Goal: Task Accomplishment & Management: Manage account settings

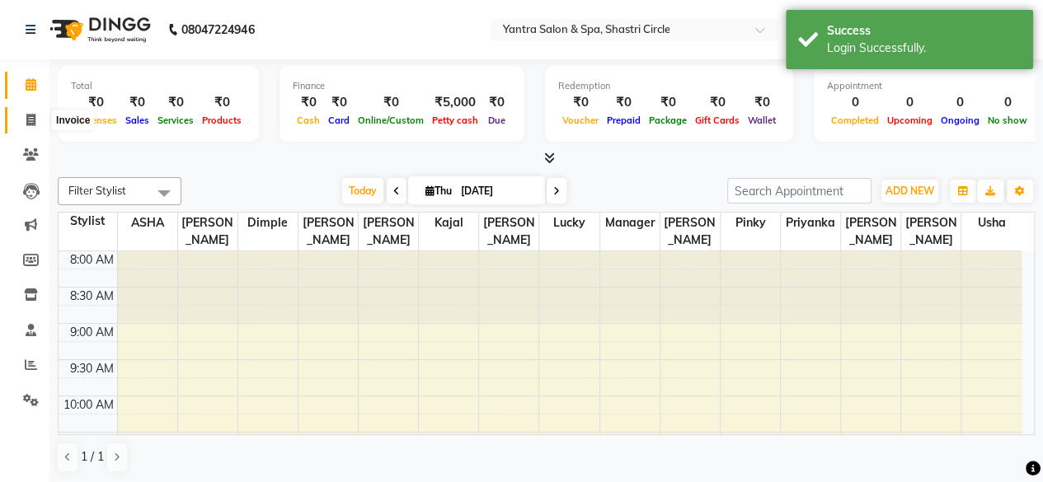
click at [35, 115] on icon at bounding box center [30, 120] width 9 height 12
select select "154"
select select "service"
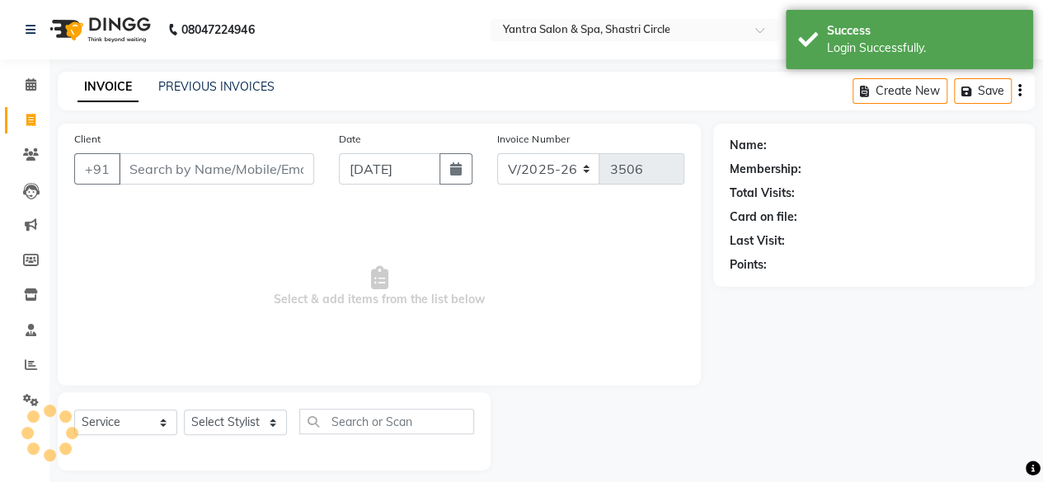
click at [204, 171] on input "Client" at bounding box center [216, 168] width 195 height 31
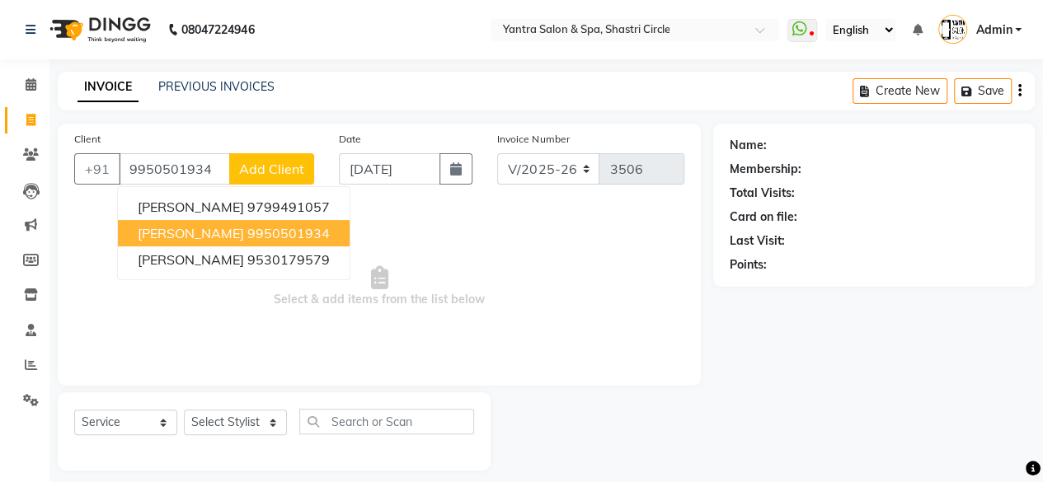
type input "9950501934"
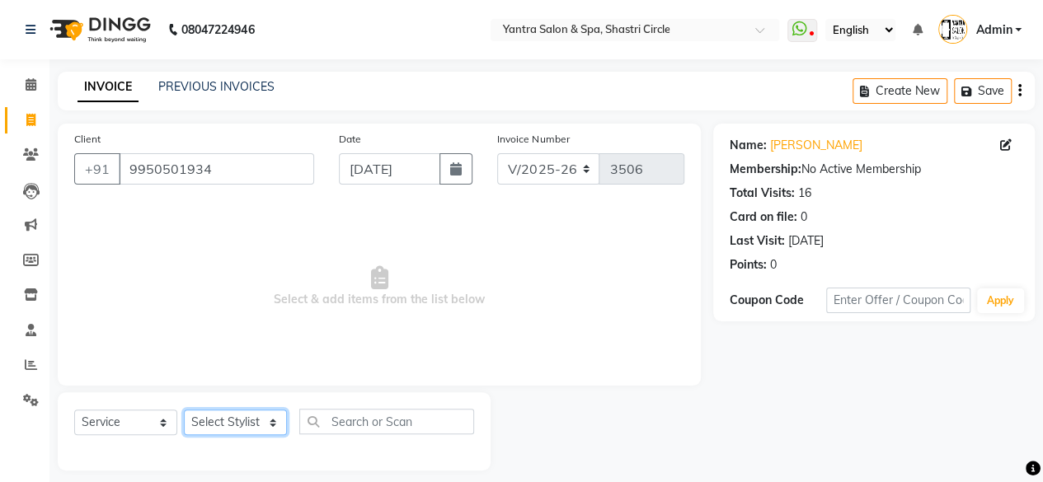
click at [246, 412] on select "Select Stylist [PERSON_NAME] [PERSON_NAME] [PERSON_NAME] [PERSON_NAME] kajal [P…" at bounding box center [235, 423] width 103 height 26
select select "4416"
click at [184, 410] on select "Select Stylist [PERSON_NAME] [PERSON_NAME] [PERSON_NAME] [PERSON_NAME] kajal [P…" at bounding box center [235, 423] width 103 height 26
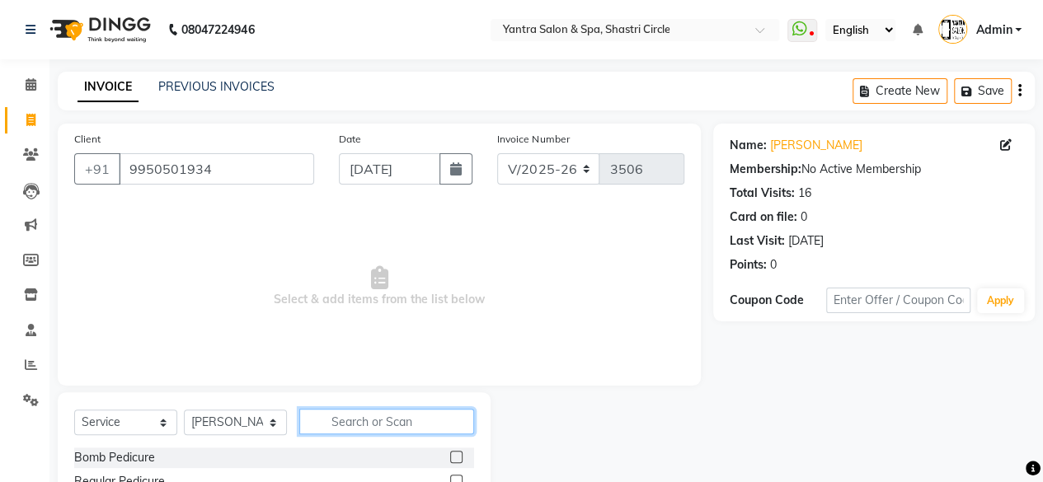
click at [367, 424] on input "text" at bounding box center [386, 422] width 175 height 26
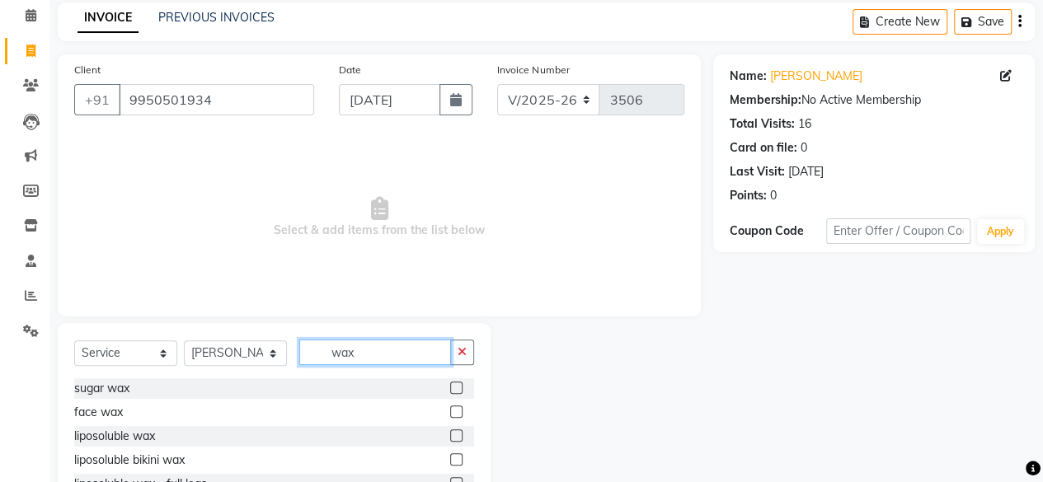
scroll to position [177, 0]
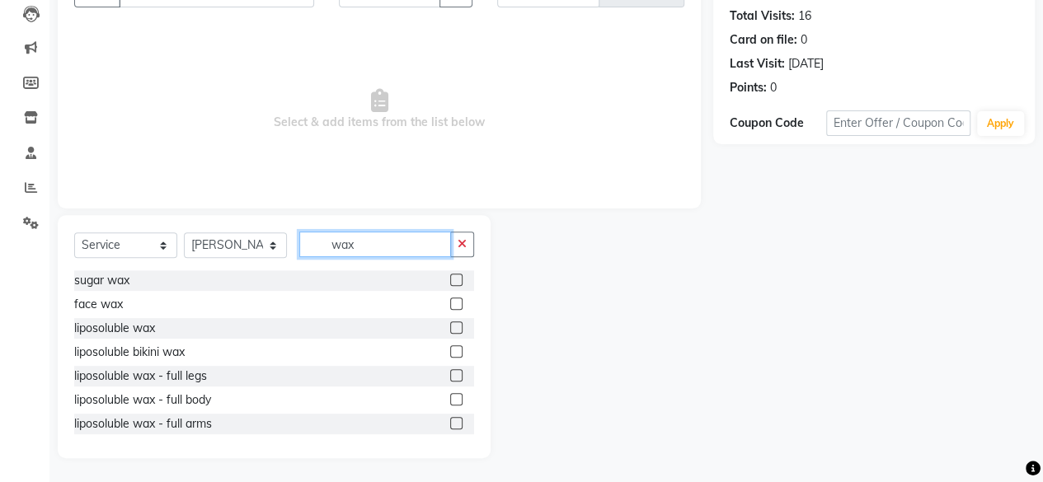
type input "wax"
click at [450, 330] on label at bounding box center [456, 328] width 12 height 12
click at [450, 330] on input "checkbox" at bounding box center [455, 328] width 11 height 11
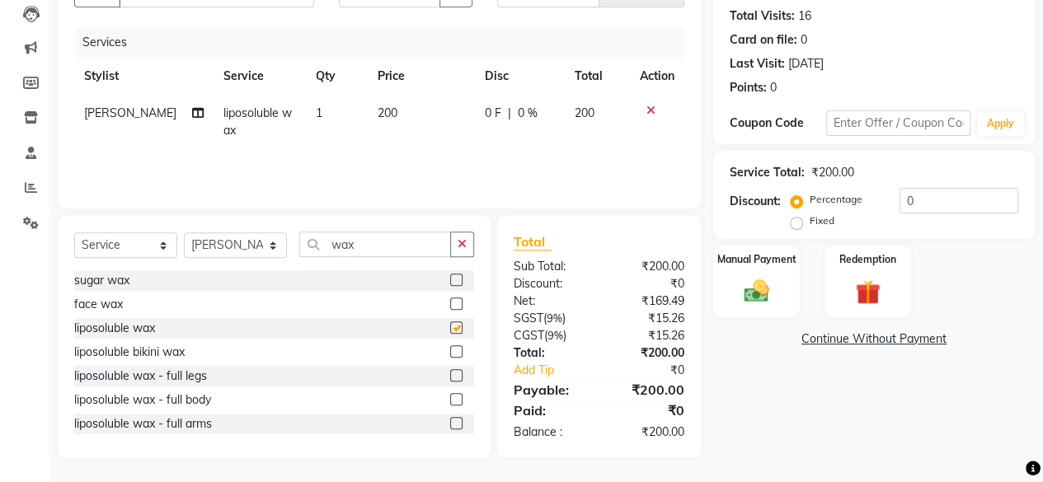
checkbox input "false"
click at [422, 124] on td "200" at bounding box center [421, 122] width 107 height 54
select select "4416"
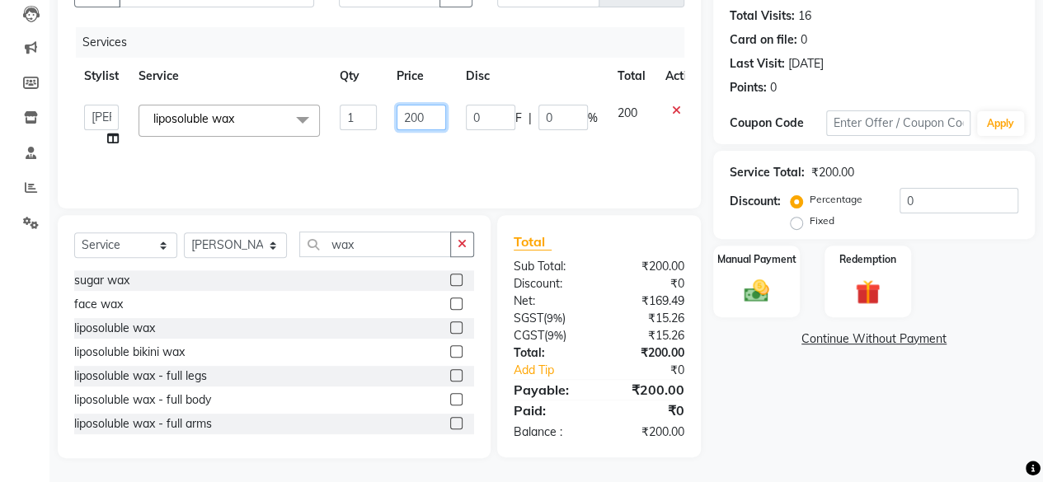
click at [422, 124] on input "200" at bounding box center [421, 118] width 49 height 26
type input "1750"
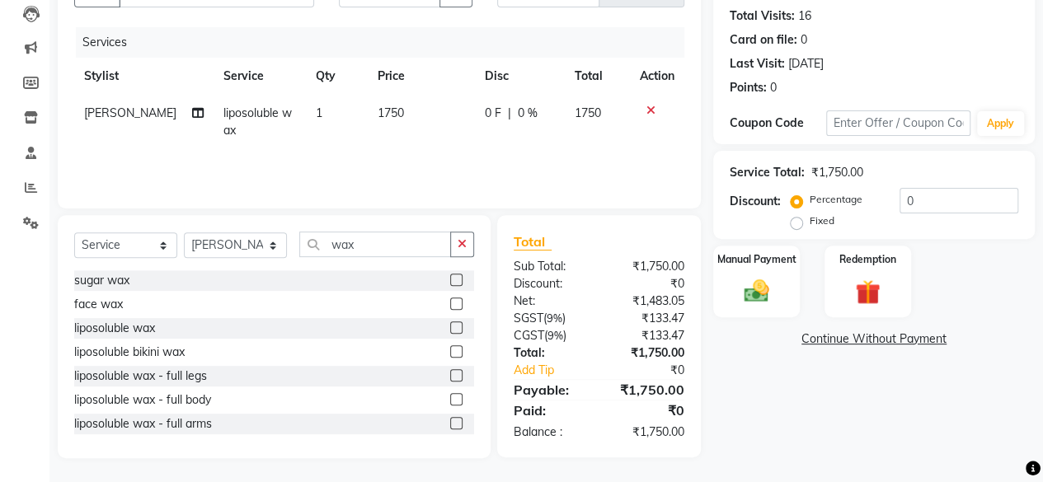
drag, startPoint x: 422, startPoint y: 146, endPoint x: 434, endPoint y: 146, distance: 11.5
click at [424, 146] on td "1750" at bounding box center [421, 122] width 107 height 54
select select "4416"
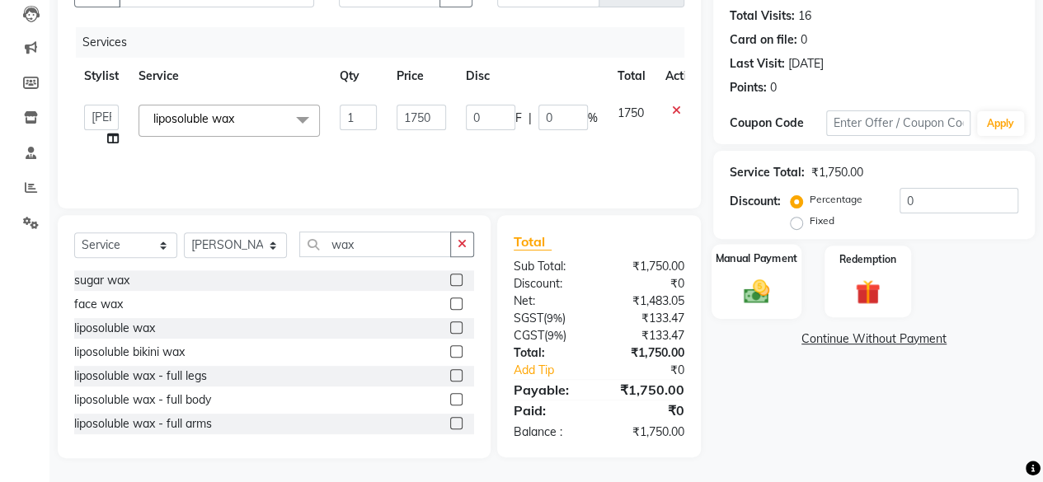
click at [764, 281] on img at bounding box center [756, 291] width 42 height 30
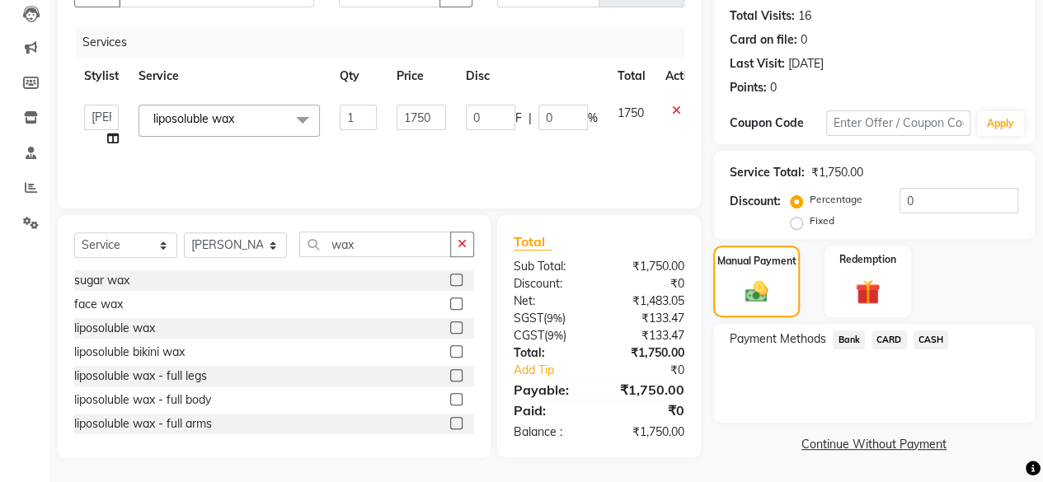
click at [851, 332] on span "Bank" at bounding box center [849, 340] width 32 height 19
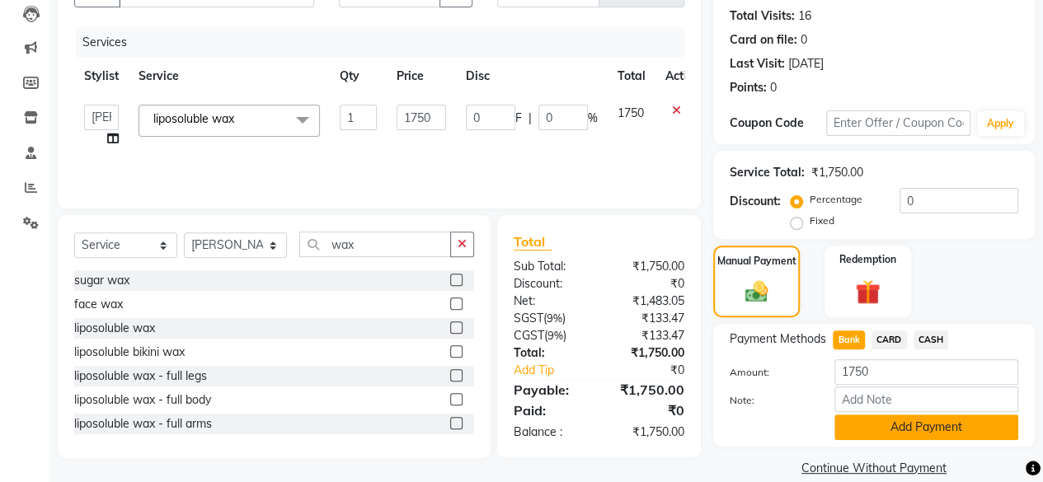
click at [876, 415] on button "Add Payment" at bounding box center [926, 428] width 184 height 26
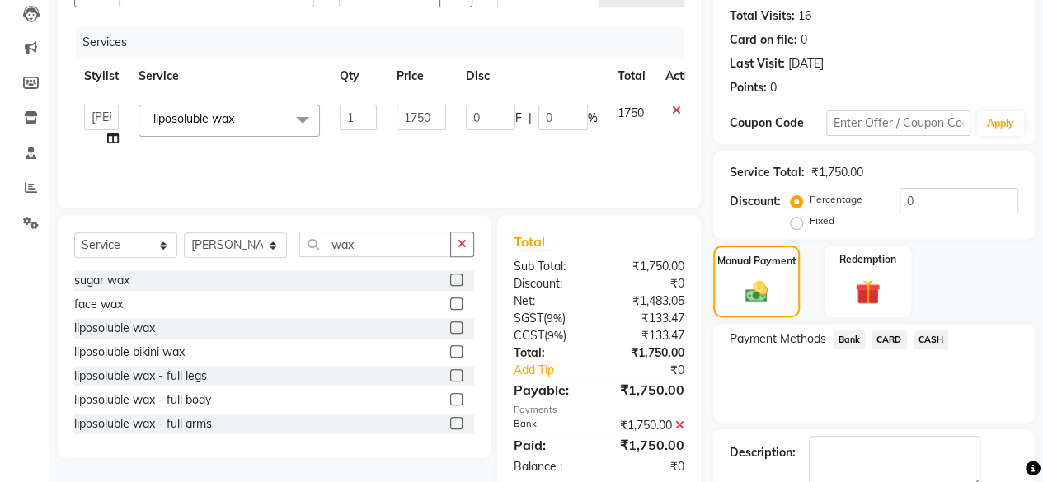
scroll to position [267, 0]
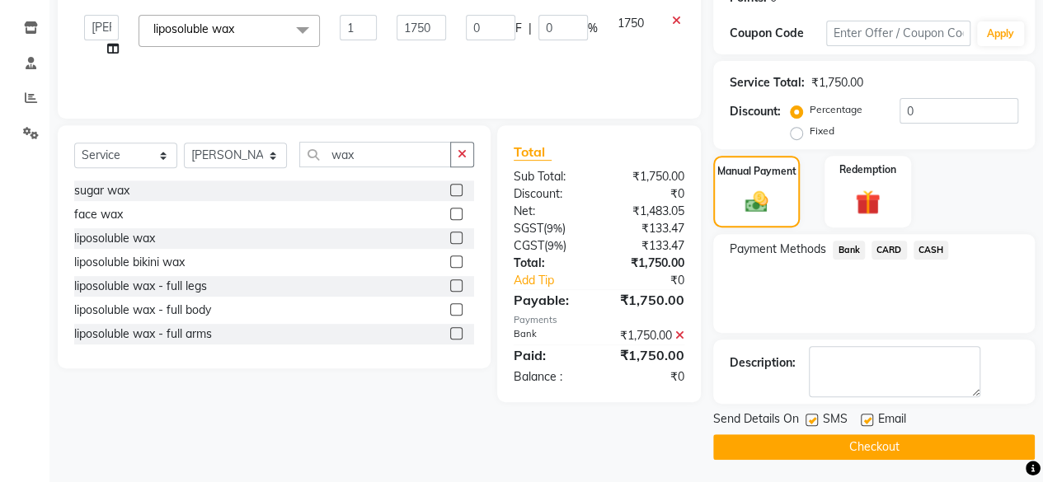
click at [923, 449] on button "Checkout" at bounding box center [874, 448] width 322 height 26
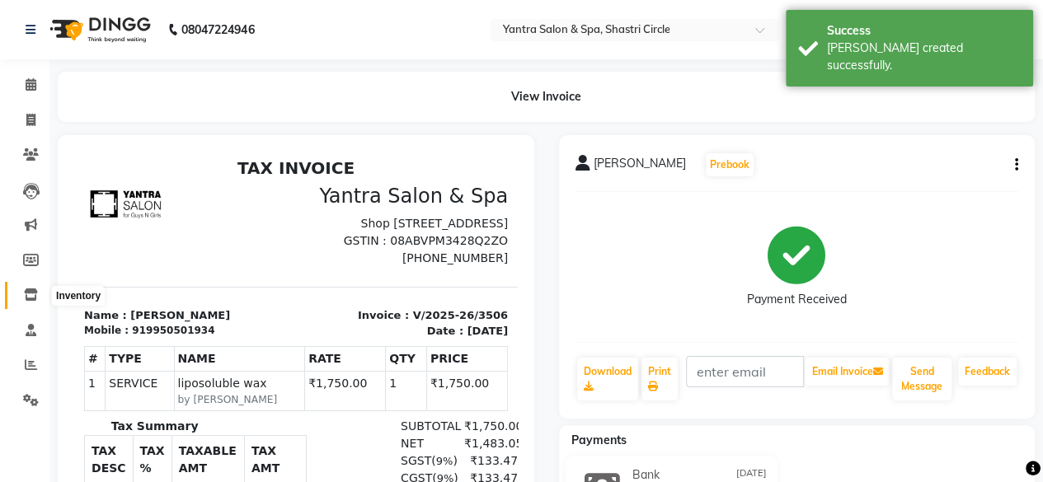
click at [28, 304] on span at bounding box center [30, 295] width 29 height 19
select select
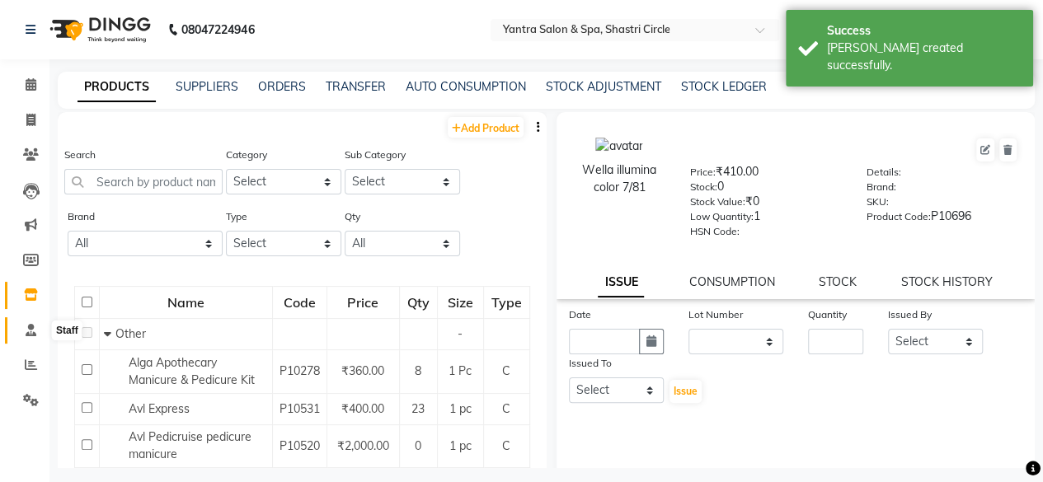
click at [24, 336] on span at bounding box center [30, 331] width 29 height 19
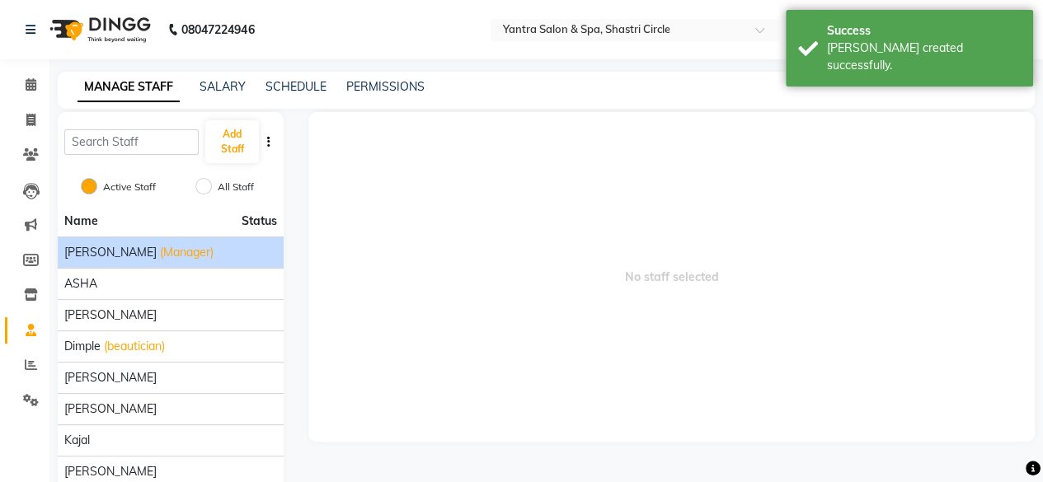
click at [114, 239] on li "[PERSON_NAME] (Manager)" at bounding box center [171, 252] width 226 height 31
click at [160, 251] on span "(Manager)" at bounding box center [187, 252] width 54 height 17
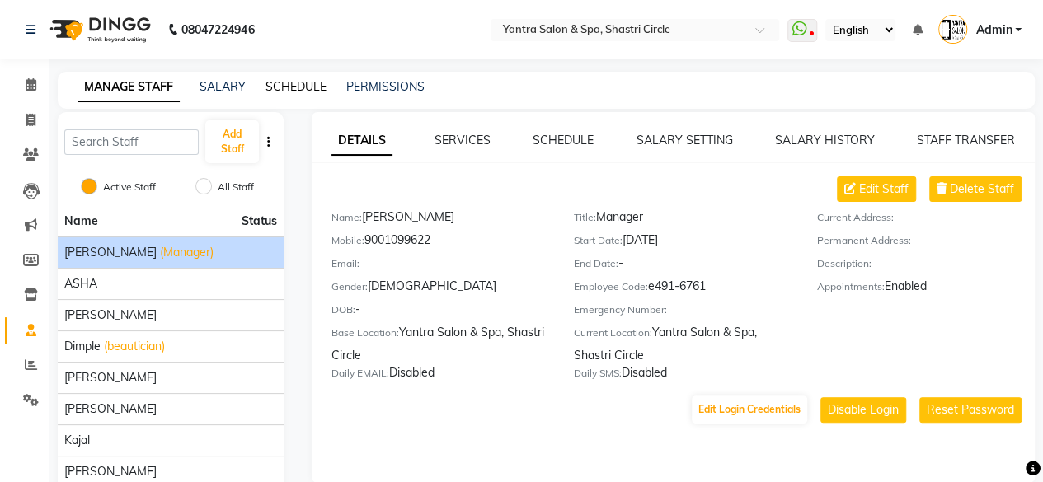
click at [318, 85] on link "SCHEDULE" at bounding box center [295, 86] width 61 height 15
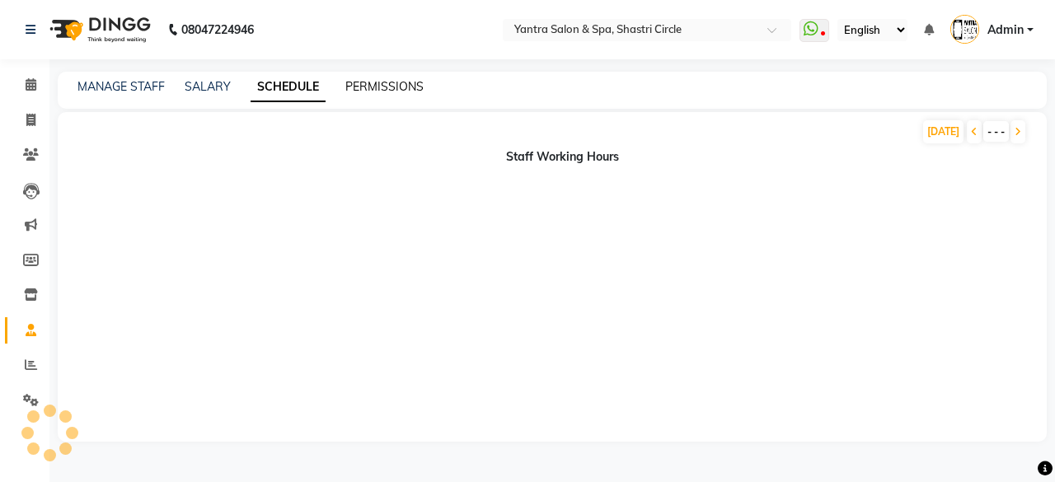
click at [384, 85] on link "PERMISSIONS" at bounding box center [384, 86] width 78 height 15
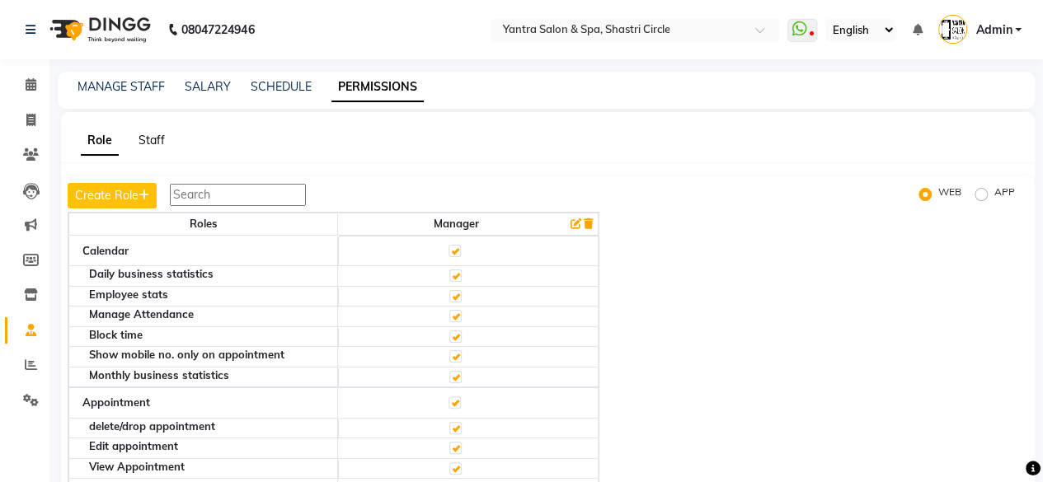
click at [155, 144] on link "Staff" at bounding box center [152, 140] width 26 height 15
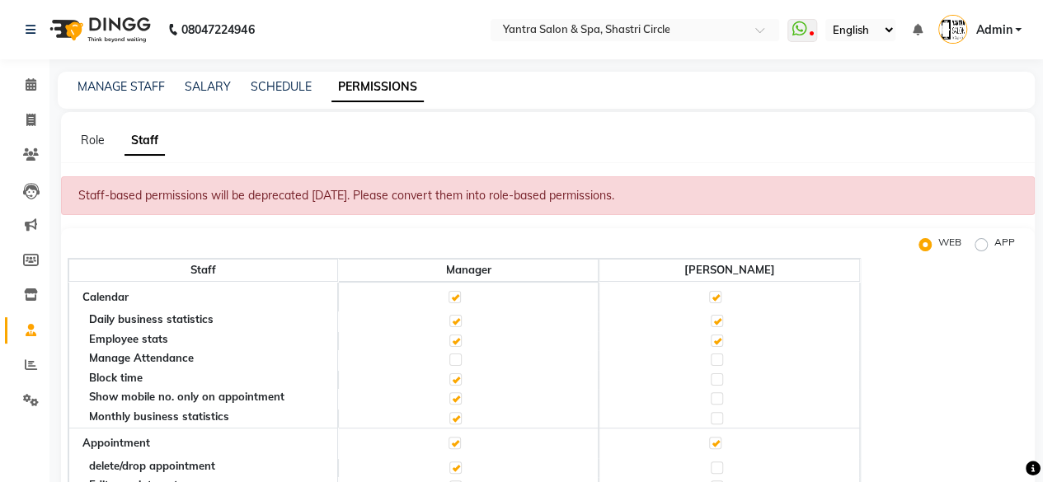
drag, startPoint x: 449, startPoint y: 359, endPoint x: 459, endPoint y: 369, distance: 14.6
click at [450, 359] on label at bounding box center [455, 360] width 12 height 12
click at [450, 359] on input "checkbox" at bounding box center [454, 360] width 11 height 11
checkbox input "true"
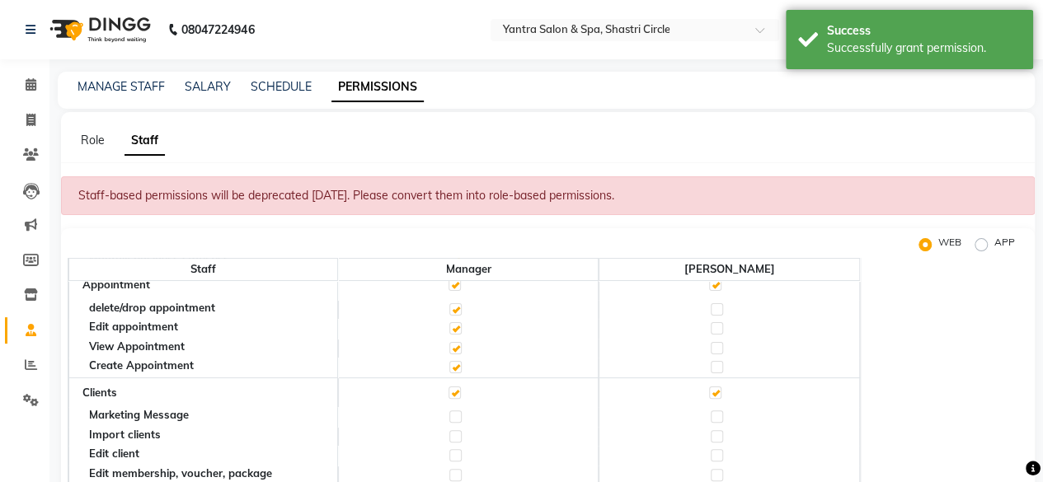
scroll to position [165, 0]
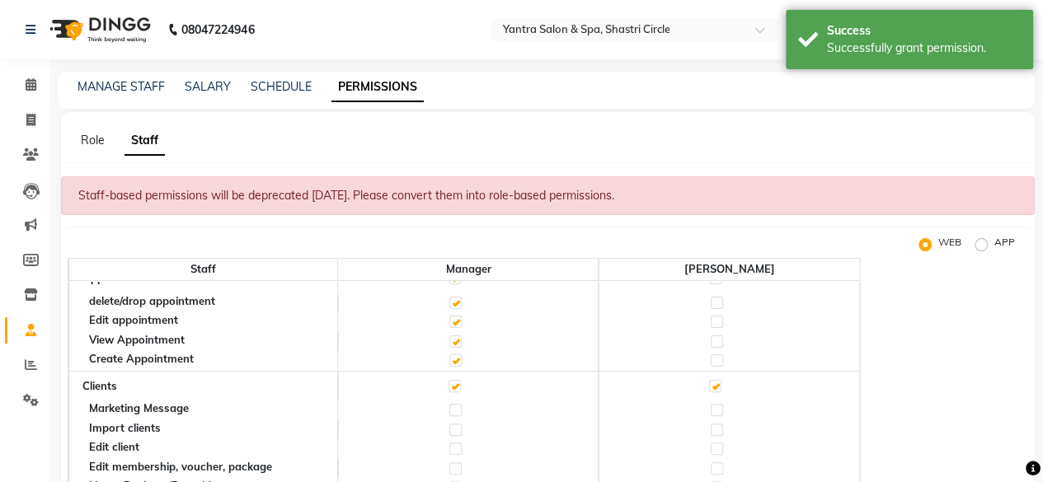
click at [452, 411] on label at bounding box center [455, 410] width 12 height 12
click at [452, 411] on input "checkbox" at bounding box center [454, 410] width 11 height 11
checkbox input "true"
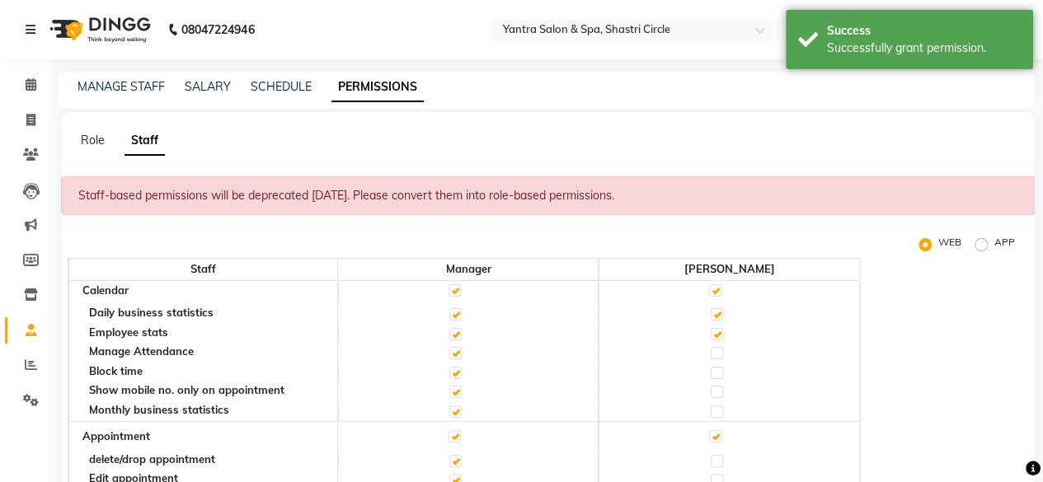
scroll to position [0, 0]
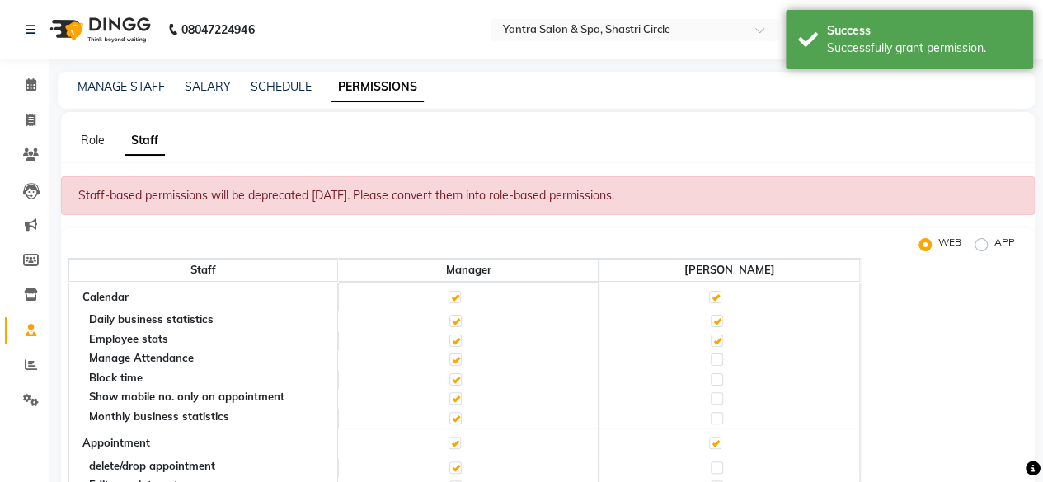
click at [722, 359] on label at bounding box center [717, 360] width 12 height 12
click at [721, 359] on input "checkbox" at bounding box center [716, 360] width 11 height 11
checkbox input "true"
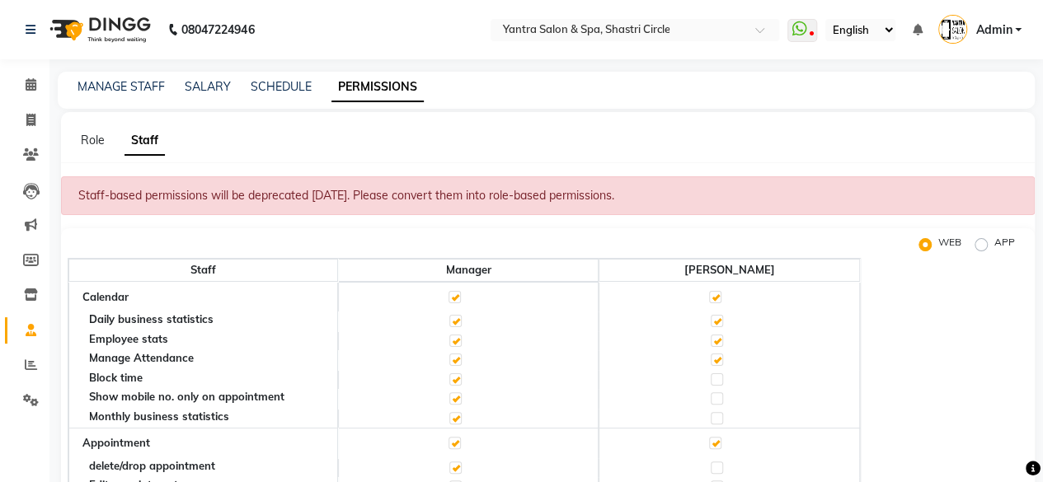
click at [714, 377] on label at bounding box center [717, 380] width 12 height 12
click at [714, 377] on input "checkbox" at bounding box center [716, 379] width 11 height 11
checkbox input "true"
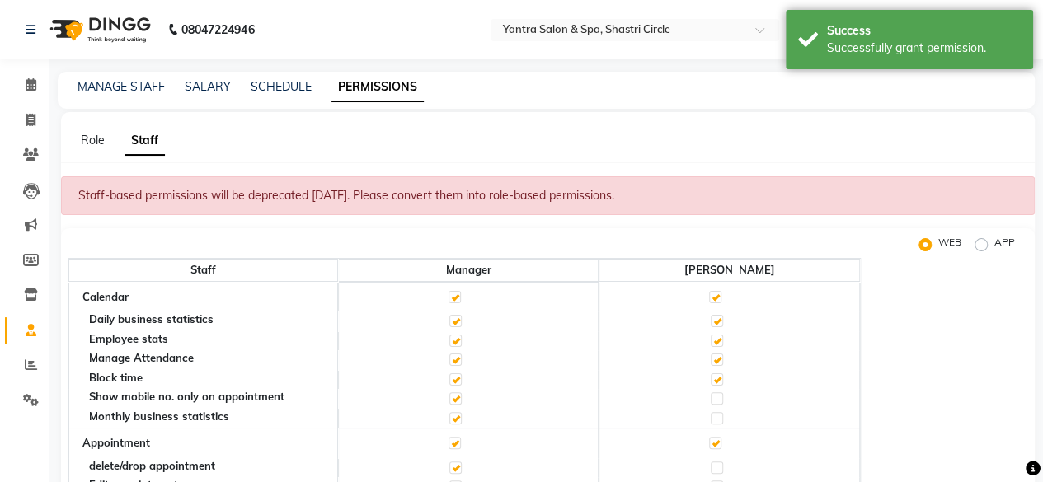
click at [716, 401] on label at bounding box center [717, 398] width 12 height 12
click at [716, 401] on input "checkbox" at bounding box center [716, 398] width 11 height 11
checkbox input "true"
click at [718, 418] on label at bounding box center [717, 418] width 12 height 12
click at [718, 418] on input "checkbox" at bounding box center [716, 418] width 11 height 11
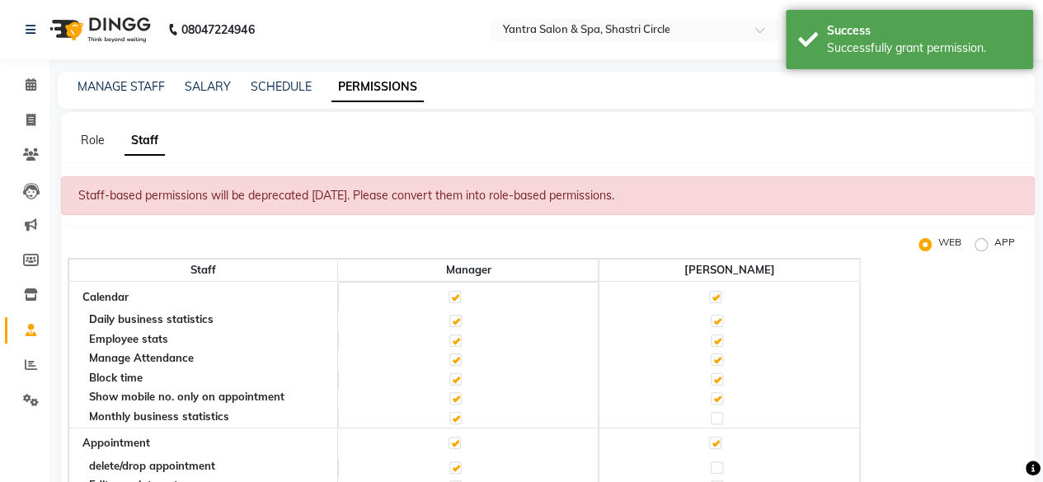
checkbox input "true"
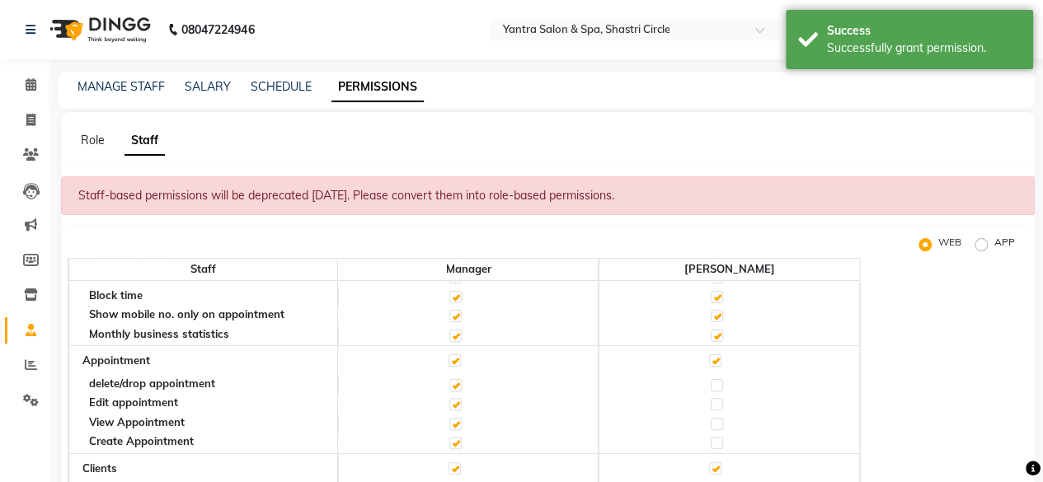
click at [713, 390] on div at bounding box center [716, 387] width 11 height 16
click at [714, 387] on label at bounding box center [717, 385] width 12 height 12
click at [714, 387] on input "checkbox" at bounding box center [716, 385] width 11 height 11
checkbox input "true"
click at [714, 405] on label at bounding box center [717, 404] width 12 height 12
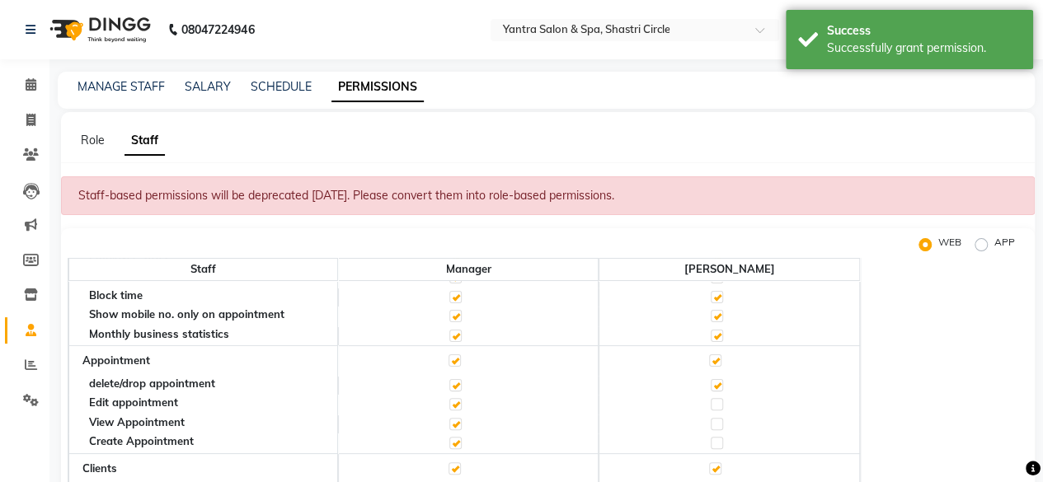
click at [714, 405] on input "checkbox" at bounding box center [716, 404] width 11 height 11
checkbox input "true"
click at [721, 425] on label at bounding box center [717, 424] width 12 height 12
click at [721, 425] on input "checkbox" at bounding box center [716, 424] width 11 height 11
checkbox input "true"
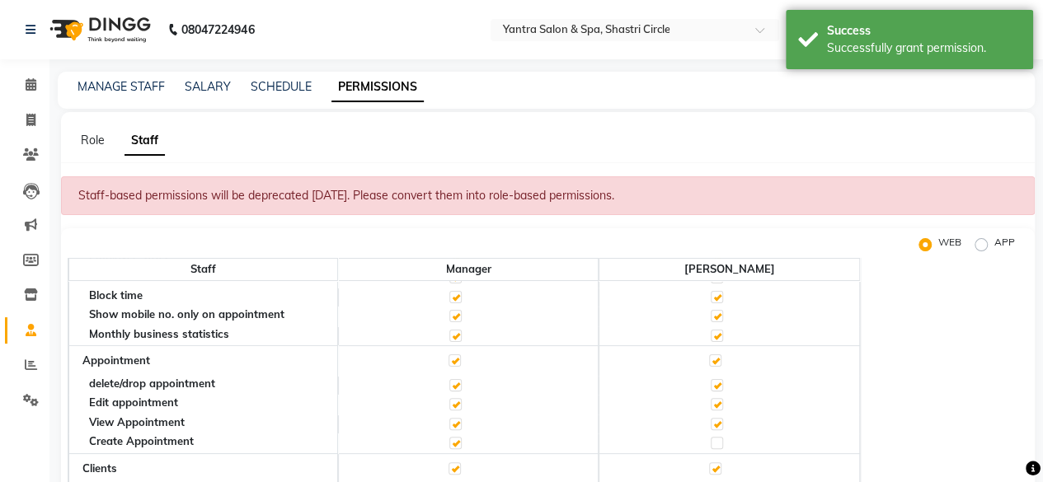
click at [714, 439] on label at bounding box center [717, 443] width 12 height 12
click at [714, 439] on input "checkbox" at bounding box center [716, 443] width 11 height 11
checkbox input "true"
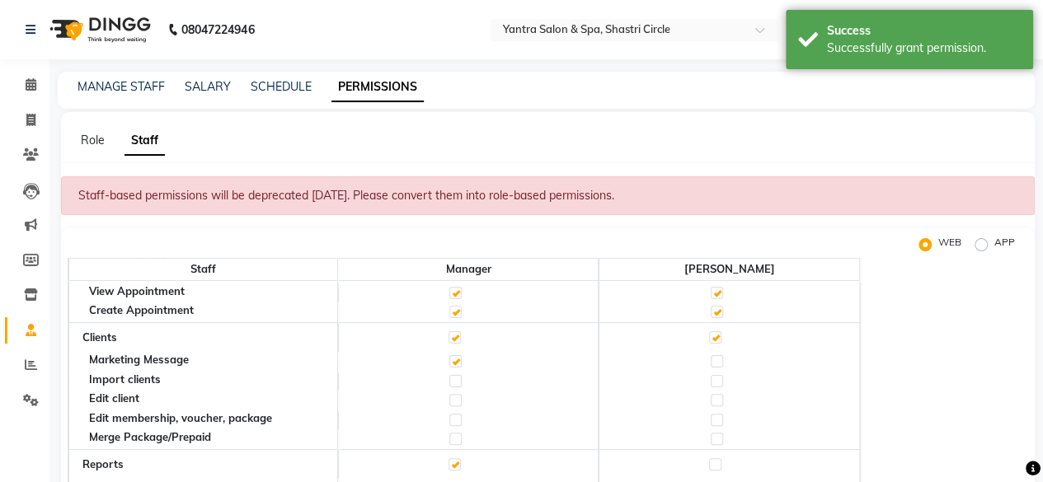
scroll to position [247, 0]
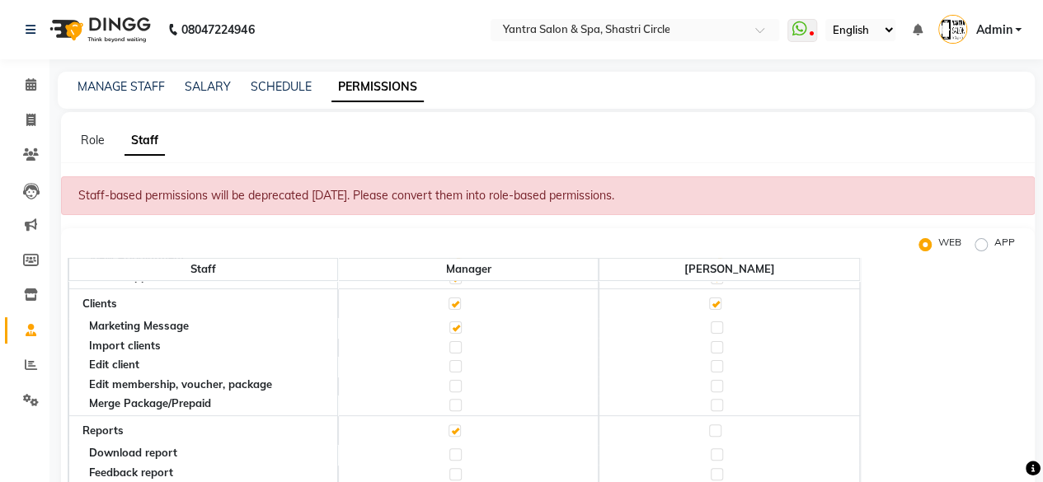
click at [450, 344] on label at bounding box center [455, 347] width 12 height 12
click at [450, 344] on input "checkbox" at bounding box center [454, 347] width 11 height 11
checkbox input "true"
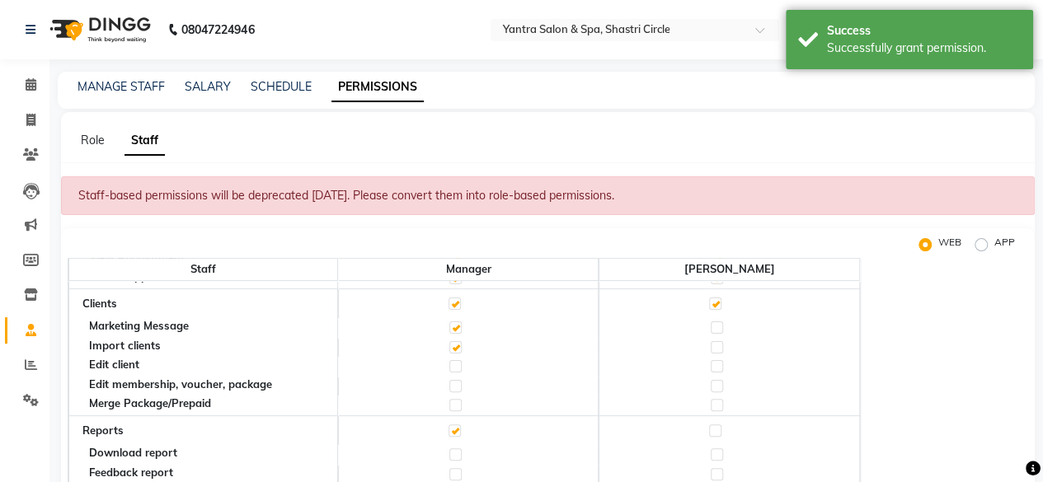
click at [450, 369] on label at bounding box center [455, 366] width 12 height 12
click at [450, 369] on input "checkbox" at bounding box center [454, 366] width 11 height 11
checkbox input "true"
click at [453, 382] on label at bounding box center [455, 386] width 12 height 12
click at [453, 382] on input "checkbox" at bounding box center [454, 386] width 11 height 11
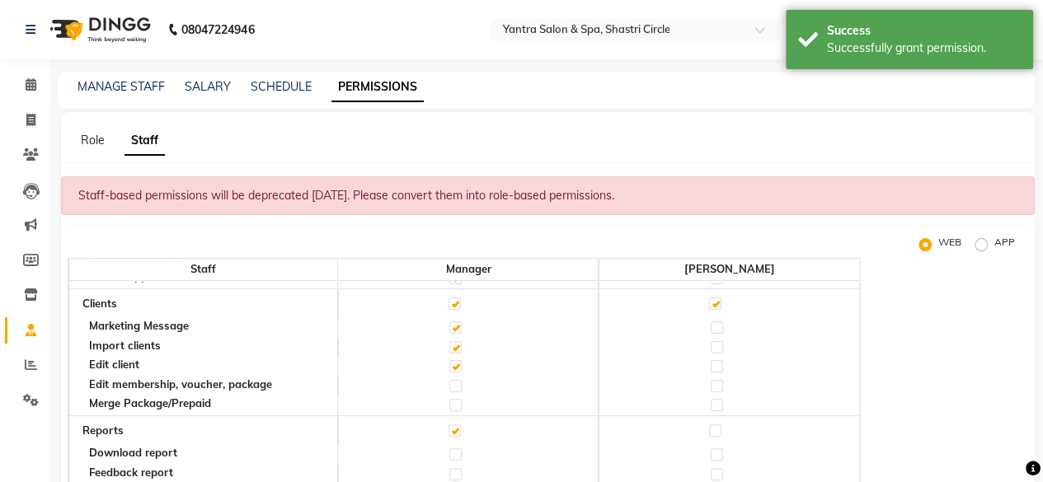
checkbox input "true"
click at [450, 405] on label at bounding box center [455, 405] width 12 height 12
click at [450, 405] on input "checkbox" at bounding box center [454, 405] width 11 height 11
checkbox input "true"
drag, startPoint x: 714, startPoint y: 405, endPoint x: 717, endPoint y: 395, distance: 10.4
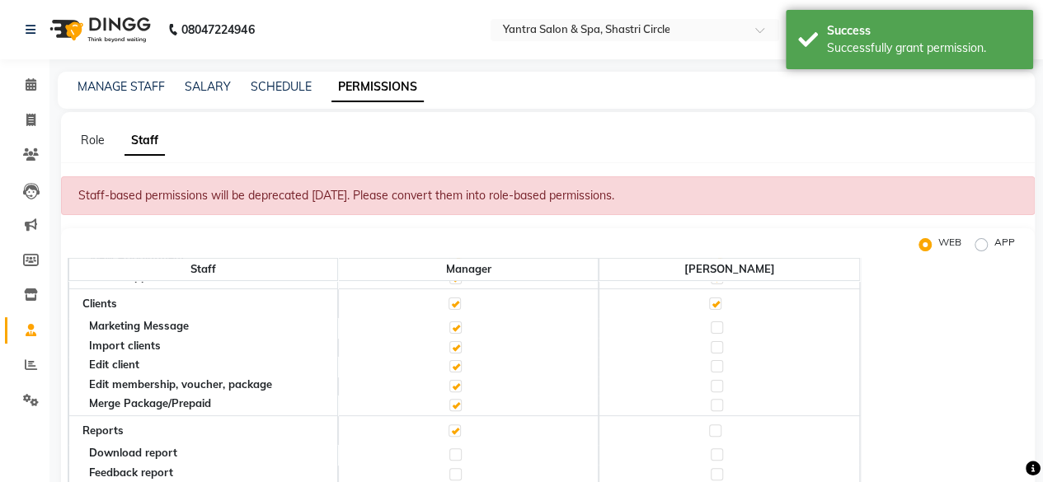
click at [714, 404] on label at bounding box center [717, 405] width 12 height 12
click at [714, 404] on input "checkbox" at bounding box center [716, 405] width 11 height 11
checkbox input "true"
click at [717, 382] on label at bounding box center [717, 386] width 12 height 12
click at [717, 382] on input "checkbox" at bounding box center [716, 386] width 11 height 11
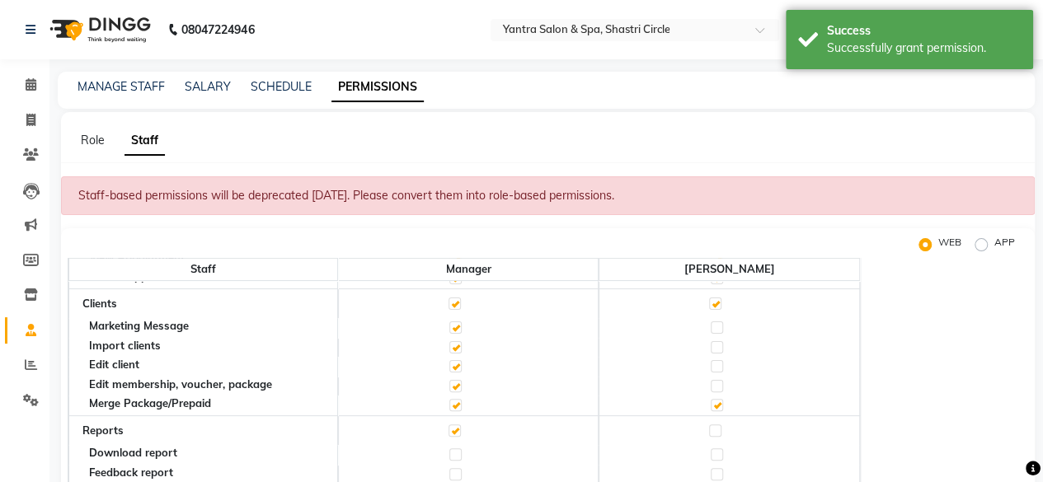
checkbox input "true"
click at [717, 368] on label at bounding box center [717, 366] width 12 height 12
click at [717, 368] on input "checkbox" at bounding box center [716, 366] width 11 height 11
checkbox input "true"
click at [717, 345] on label at bounding box center [717, 347] width 12 height 12
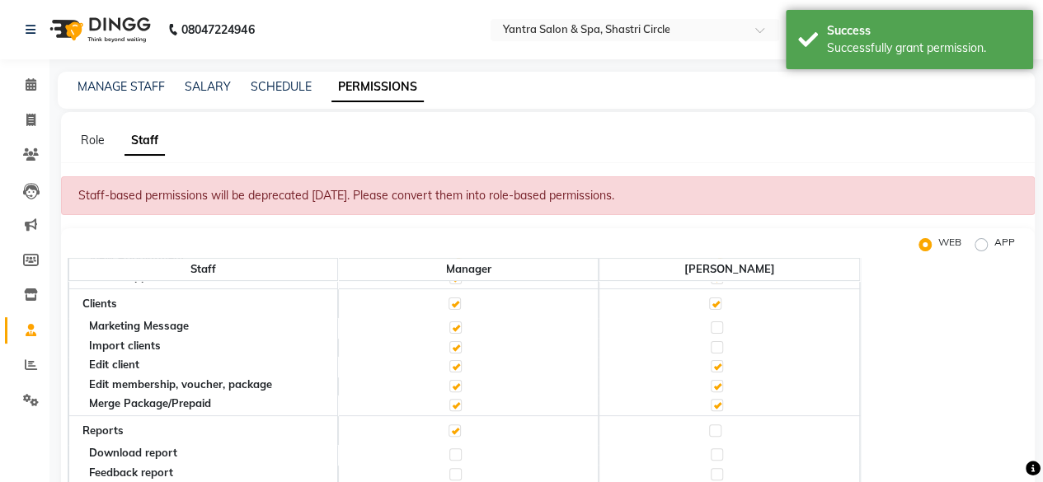
click at [717, 345] on input "checkbox" at bounding box center [716, 347] width 11 height 11
checkbox input "true"
click at [719, 324] on label at bounding box center [717, 328] width 12 height 12
click at [719, 324] on input "checkbox" at bounding box center [716, 327] width 11 height 11
checkbox input "true"
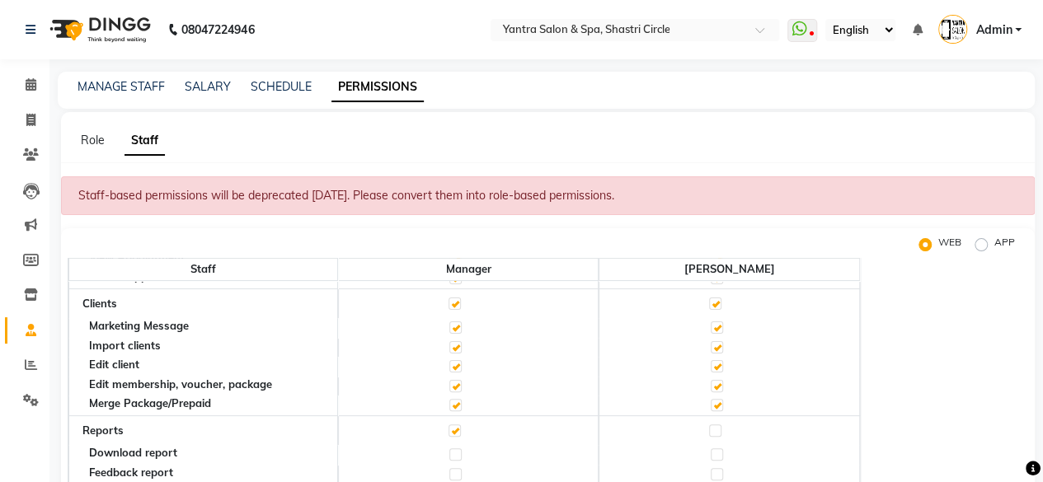
scroll to position [330, 0]
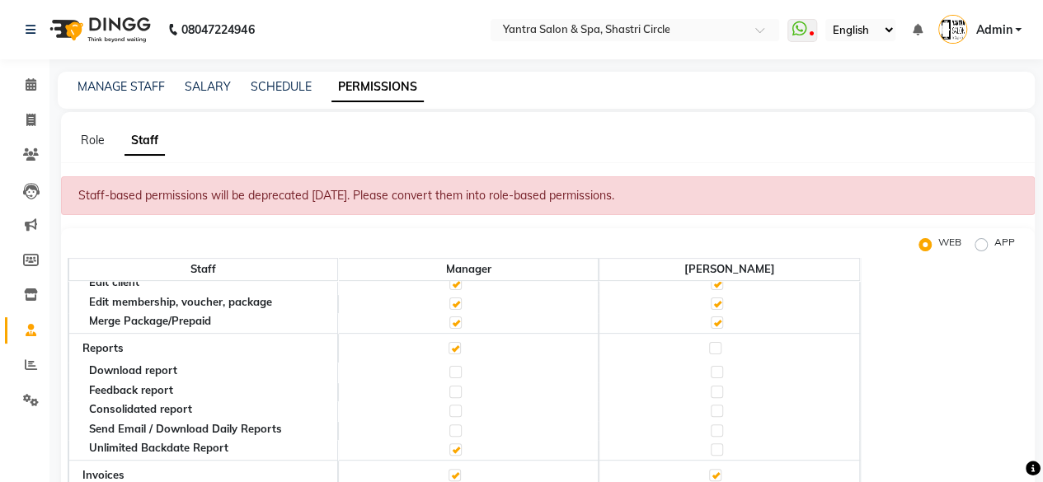
click at [453, 374] on label at bounding box center [455, 372] width 12 height 12
click at [453, 374] on input "checkbox" at bounding box center [454, 372] width 11 height 11
checkbox input "true"
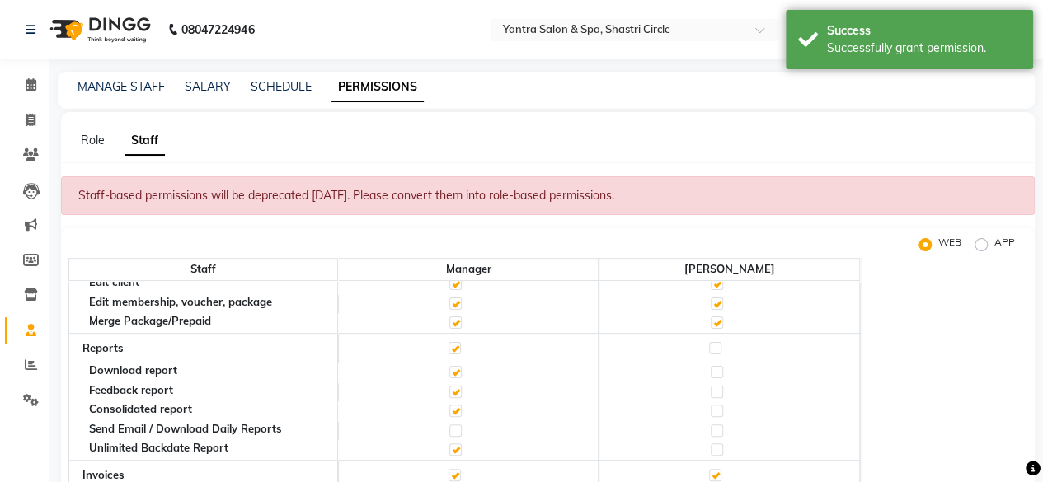
click at [449, 432] on label at bounding box center [455, 431] width 12 height 12
click at [449, 432] on input "checkbox" at bounding box center [454, 430] width 11 height 11
checkbox input "true"
click at [717, 449] on label at bounding box center [717, 450] width 12 height 12
click at [717, 449] on input "checkbox" at bounding box center [716, 449] width 11 height 11
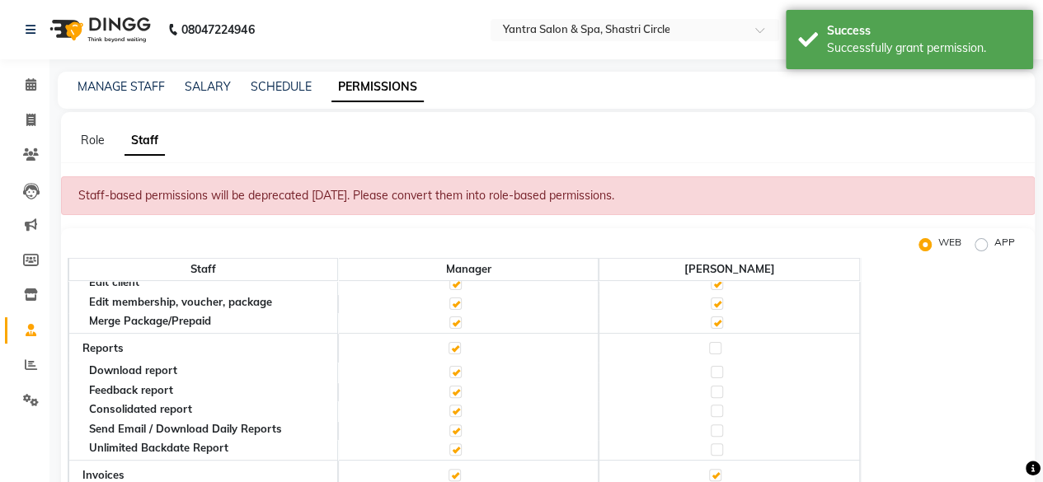
checkbox input "true"
click at [717, 431] on label at bounding box center [717, 431] width 12 height 12
click at [717, 431] on input "checkbox" at bounding box center [716, 430] width 11 height 11
checkbox input "true"
click at [717, 392] on label at bounding box center [717, 392] width 12 height 12
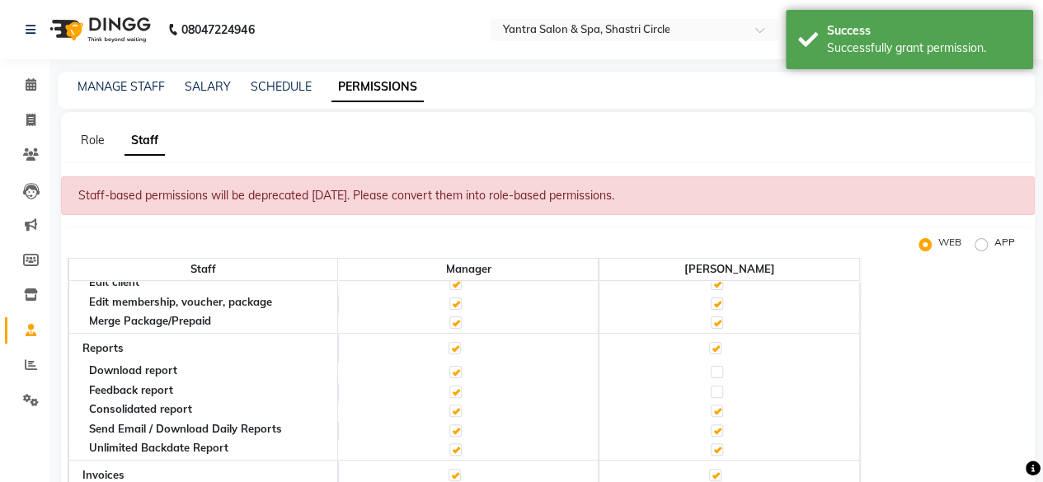
click at [717, 392] on input "checkbox" at bounding box center [716, 392] width 11 height 11
checkbox input "true"
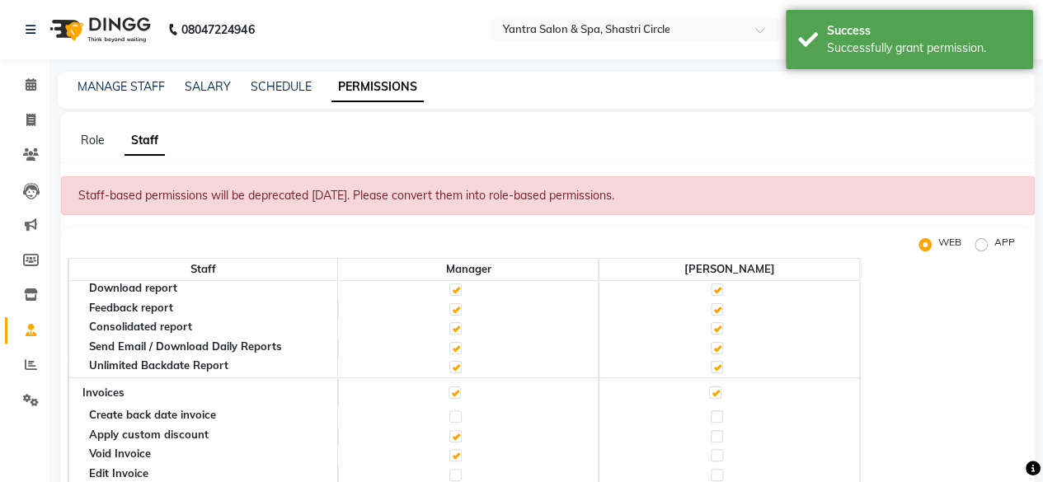
scroll to position [495, 0]
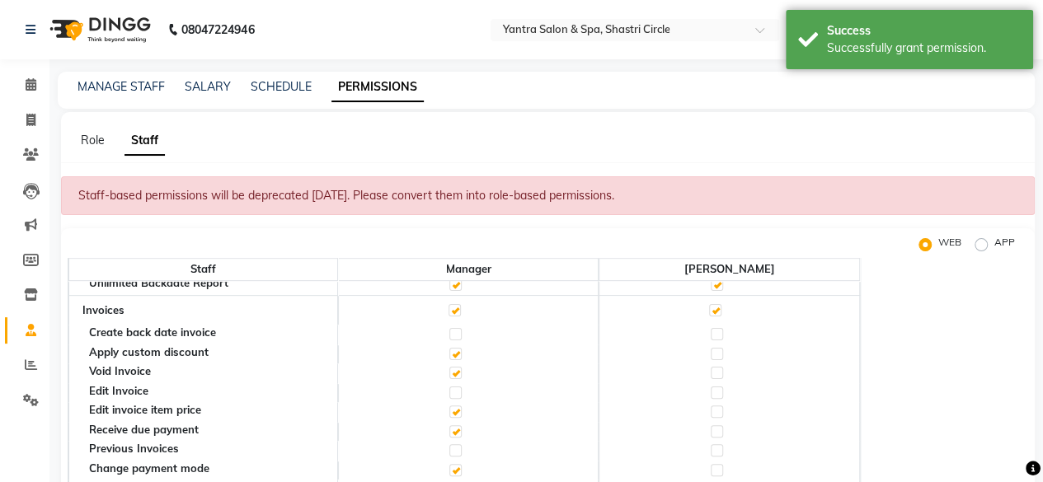
click at [456, 334] on label at bounding box center [455, 334] width 12 height 12
click at [456, 334] on input "checkbox" at bounding box center [454, 334] width 11 height 11
checkbox input "true"
click at [455, 388] on label at bounding box center [455, 393] width 12 height 12
click at [455, 388] on input "checkbox" at bounding box center [454, 393] width 11 height 11
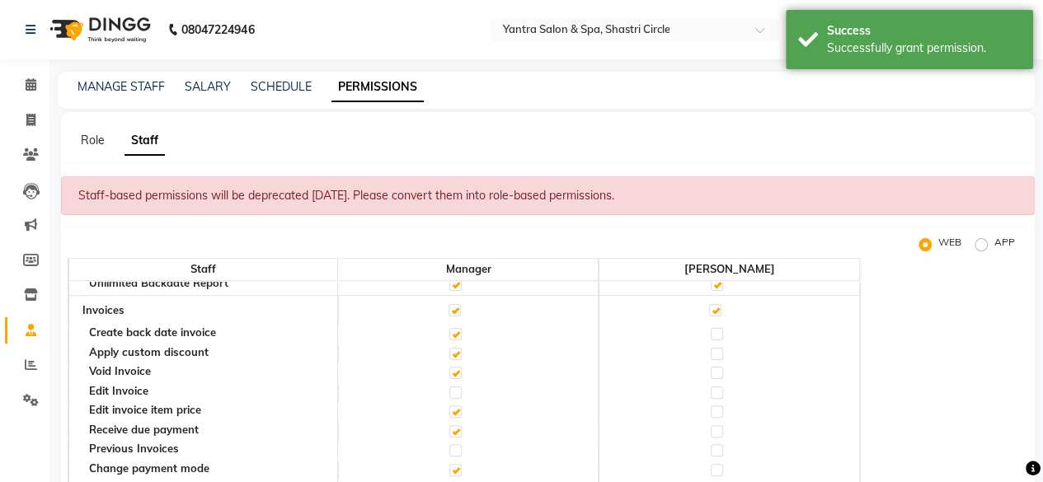
checkbox input "true"
drag, startPoint x: 455, startPoint y: 446, endPoint x: 482, endPoint y: 454, distance: 27.6
click at [455, 446] on label at bounding box center [455, 450] width 12 height 12
click at [455, 446] on input "checkbox" at bounding box center [454, 450] width 11 height 11
checkbox input "true"
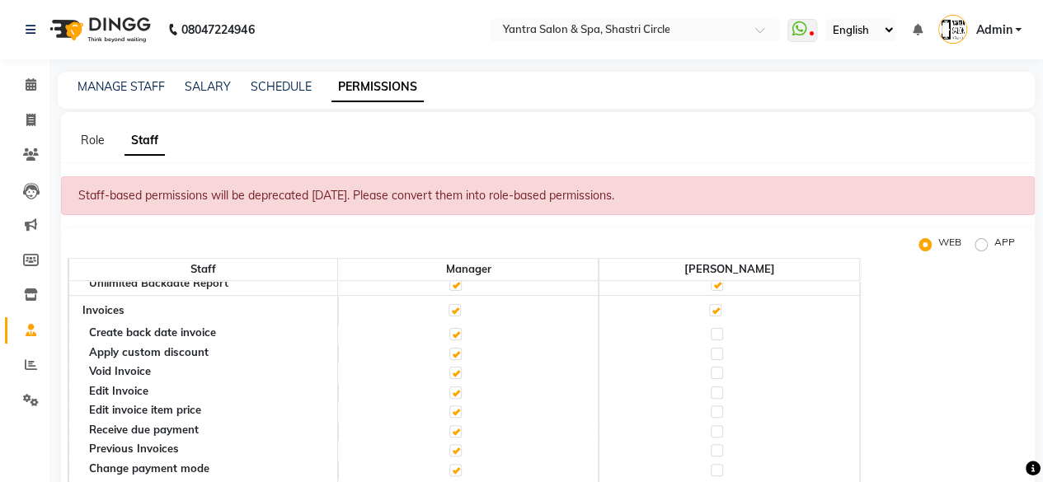
click at [716, 465] on label at bounding box center [717, 470] width 12 height 12
click at [716, 465] on input "checkbox" at bounding box center [716, 470] width 11 height 11
checkbox input "true"
click at [717, 444] on label at bounding box center [717, 450] width 12 height 12
click at [717, 445] on input "checkbox" at bounding box center [716, 450] width 11 height 11
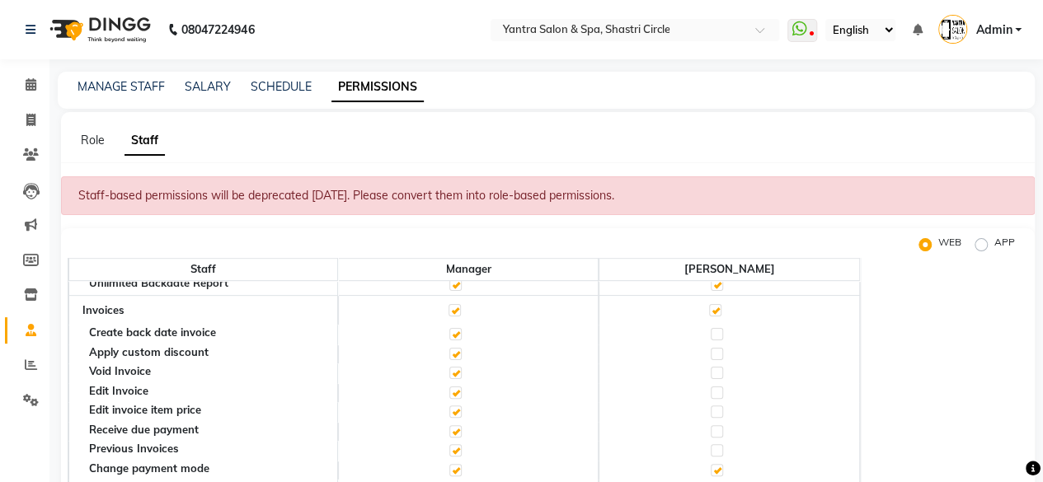
checkbox input "true"
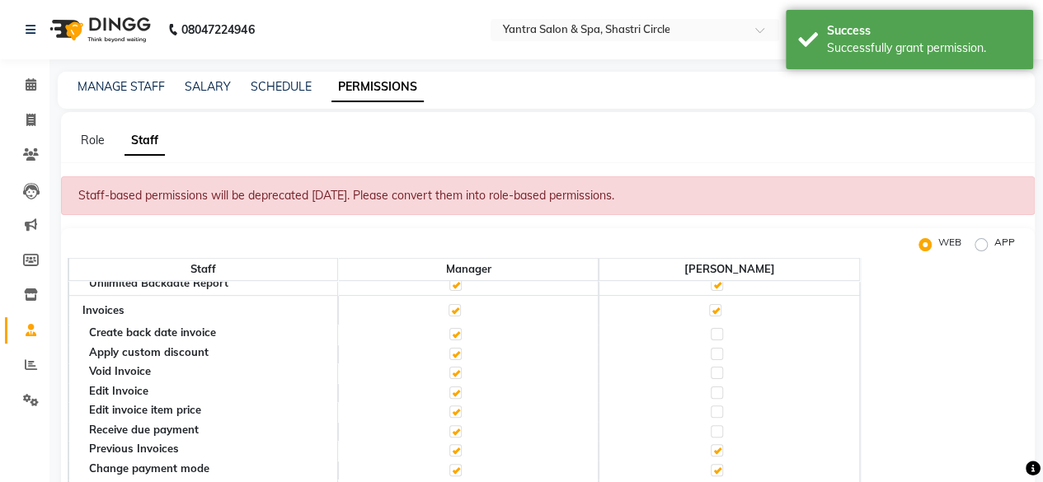
click at [719, 429] on label at bounding box center [717, 431] width 12 height 12
click at [719, 429] on input "checkbox" at bounding box center [716, 431] width 11 height 11
checkbox input "true"
click at [717, 410] on label at bounding box center [717, 412] width 12 height 12
click at [717, 410] on input "checkbox" at bounding box center [716, 411] width 11 height 11
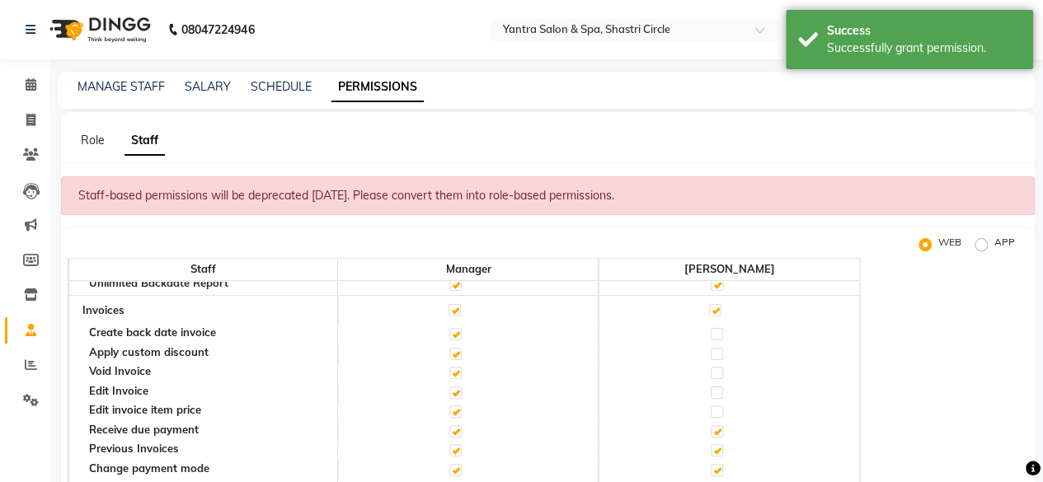
checkbox input "true"
click at [719, 387] on label at bounding box center [717, 393] width 12 height 12
click at [719, 388] on input "checkbox" at bounding box center [716, 393] width 11 height 11
checkbox input "true"
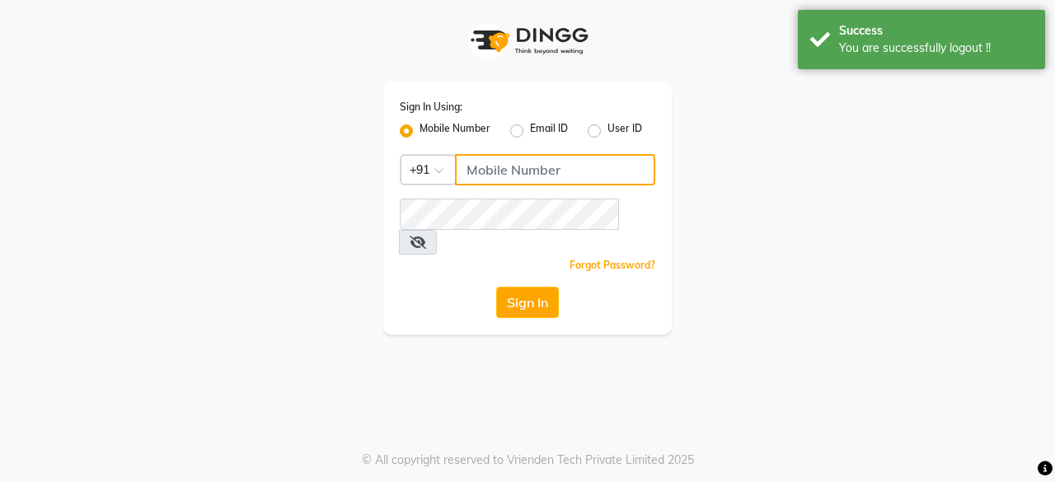
click at [529, 167] on input "Username" at bounding box center [555, 169] width 200 height 31
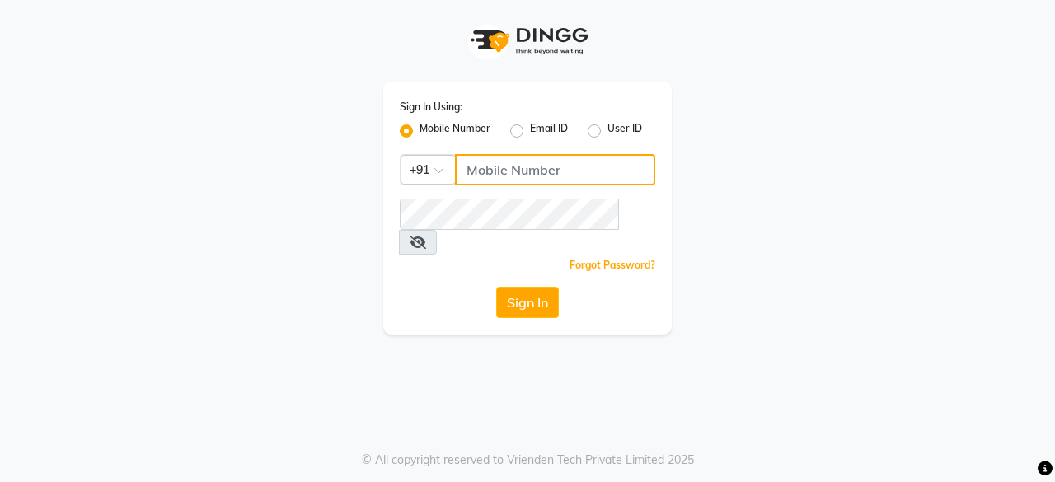
type input "9829026107"
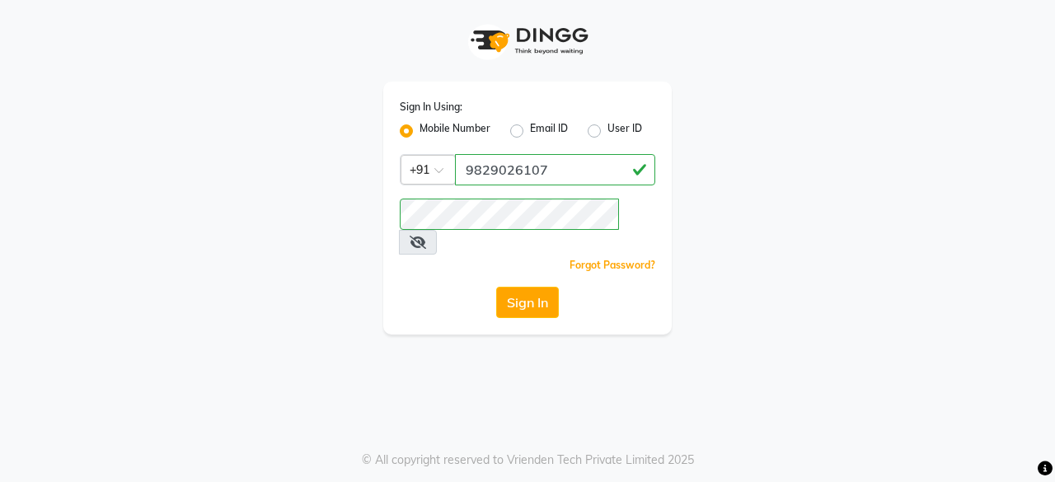
click at [426, 236] on icon at bounding box center [418, 242] width 16 height 13
click at [534, 287] on button "Sign In" at bounding box center [527, 302] width 63 height 31
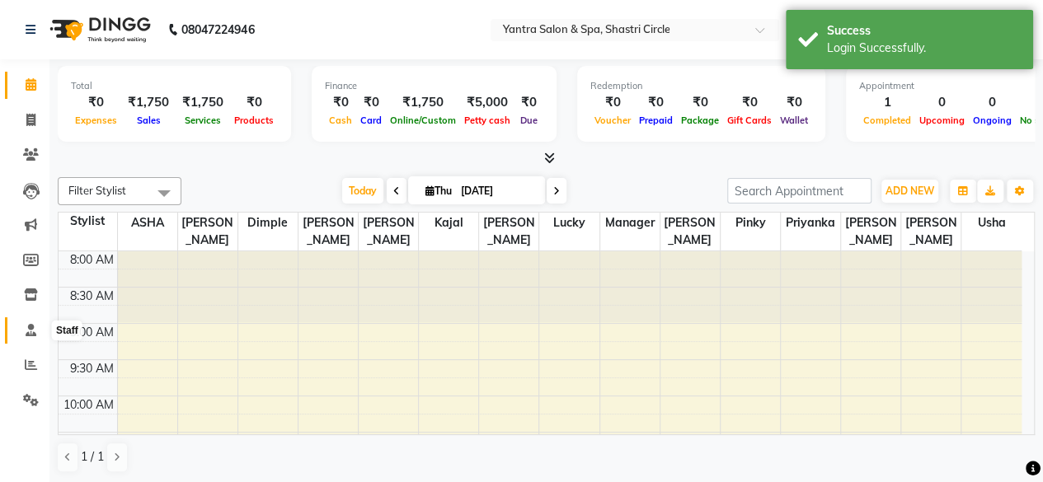
click at [37, 331] on span at bounding box center [30, 331] width 29 height 19
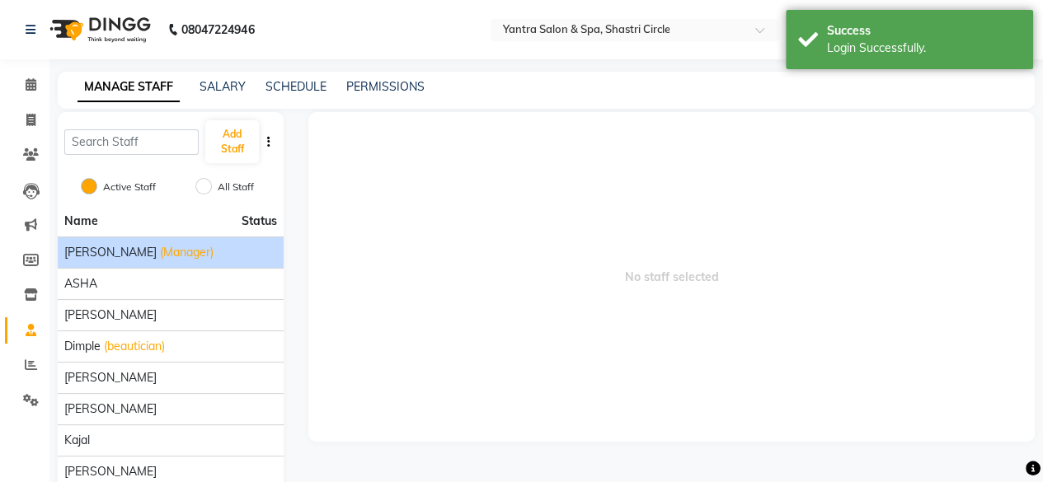
click at [160, 254] on span "(Manager)" at bounding box center [187, 252] width 54 height 17
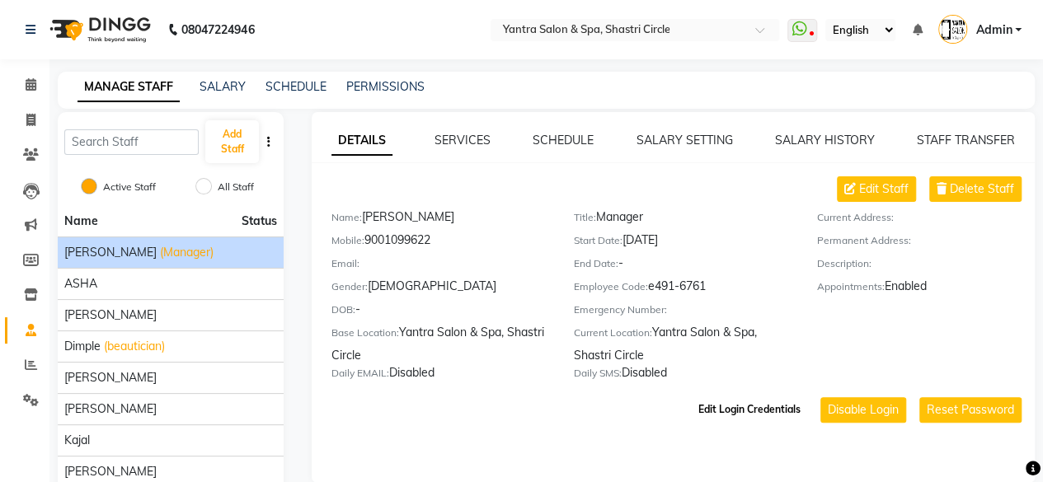
click at [770, 416] on button "Edit Login Credentials" at bounding box center [749, 410] width 115 height 28
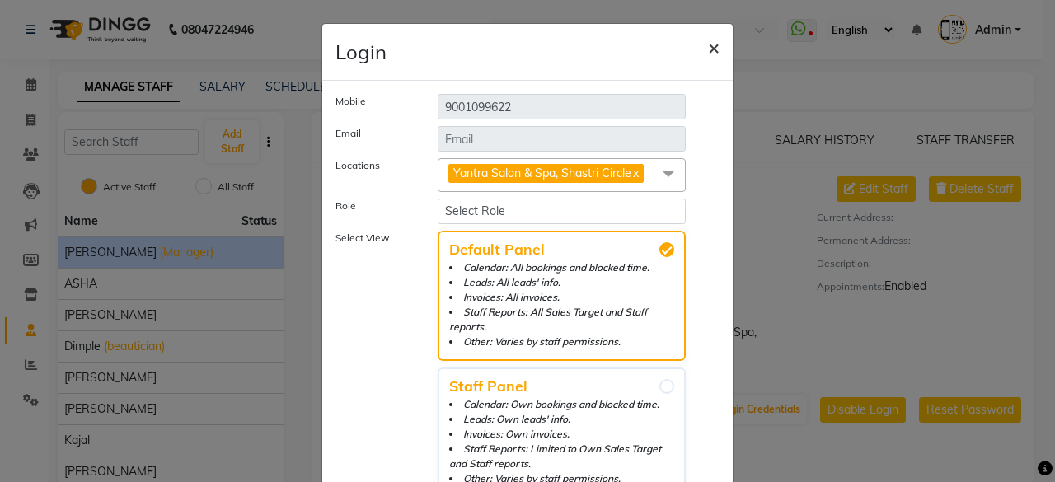
click at [708, 46] on span "×" at bounding box center [714, 47] width 12 height 25
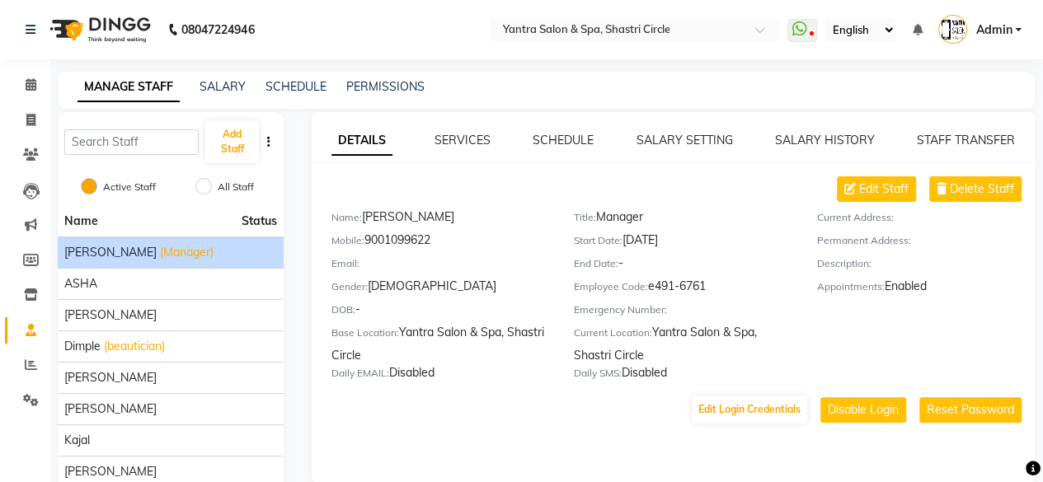
click at [1007, 35] on span "Admin" at bounding box center [993, 29] width 36 height 17
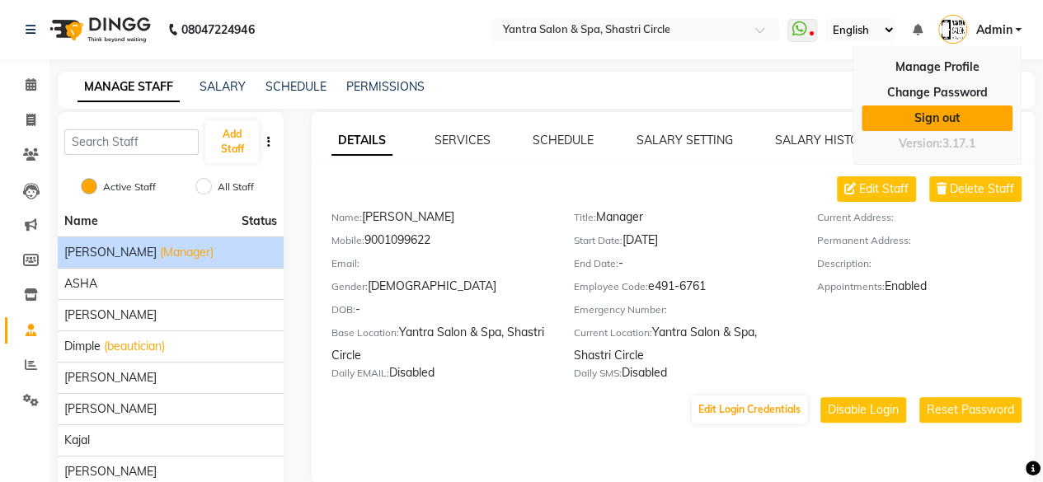
click at [943, 119] on link "Sign out" at bounding box center [937, 119] width 151 height 26
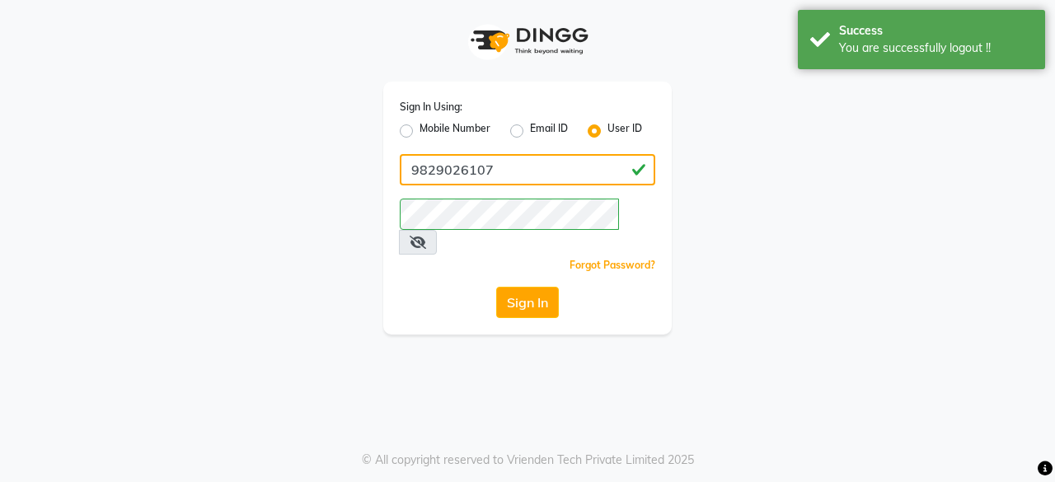
click at [488, 159] on input "9829026107" at bounding box center [528, 169] width 256 height 31
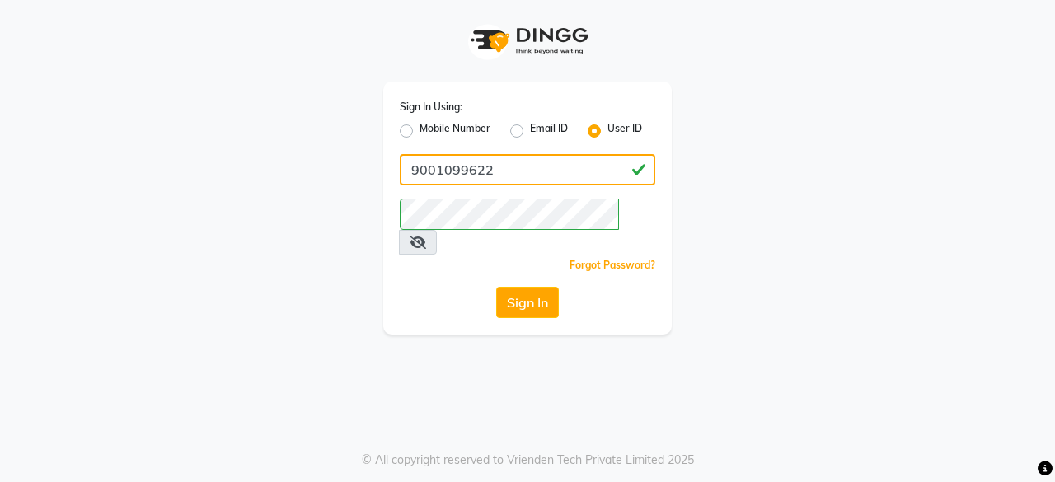
type input "9001099622"
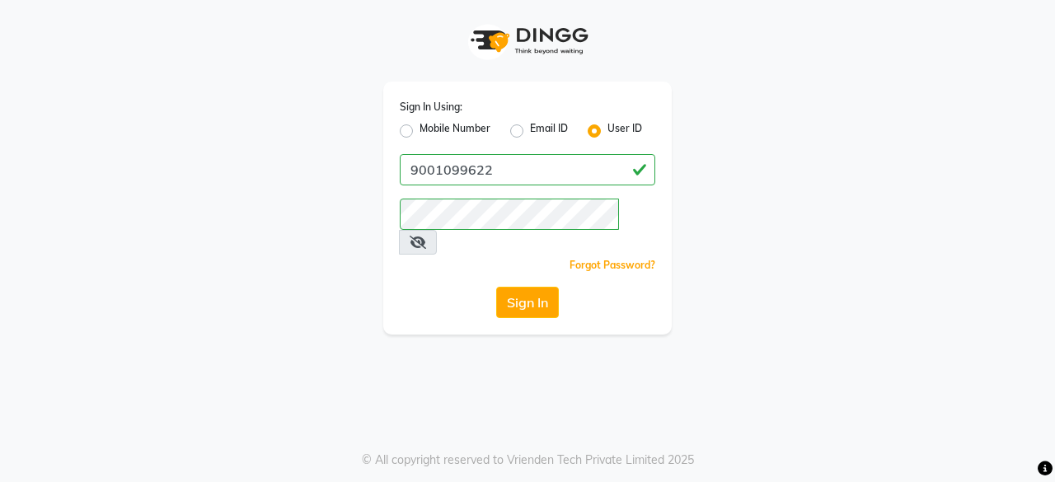
click at [426, 236] on icon at bounding box center [418, 242] width 16 height 13
click at [519, 287] on button "Sign In" at bounding box center [527, 302] width 63 height 31
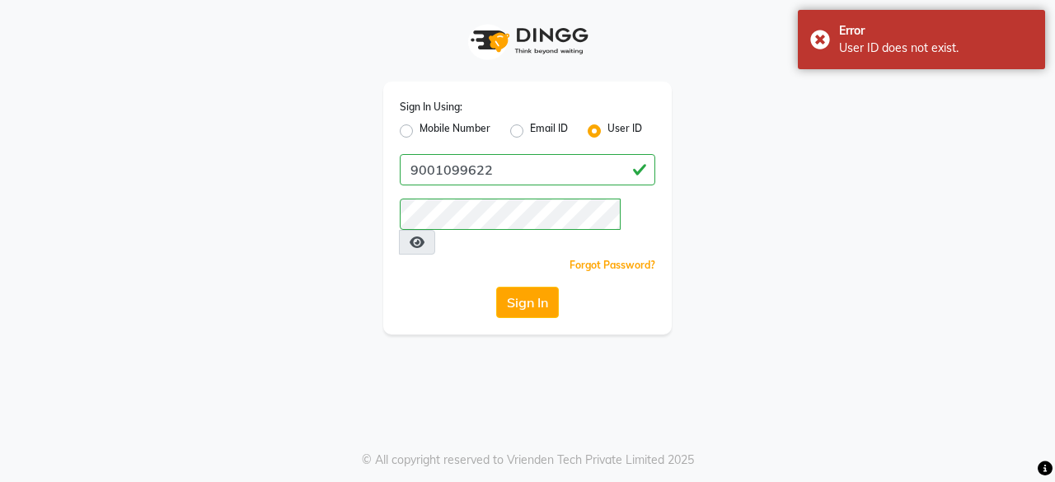
click at [420, 131] on label "Mobile Number" at bounding box center [455, 131] width 71 height 20
click at [420, 131] on input "Mobile Number" at bounding box center [425, 126] width 11 height 11
radio input "true"
radio input "false"
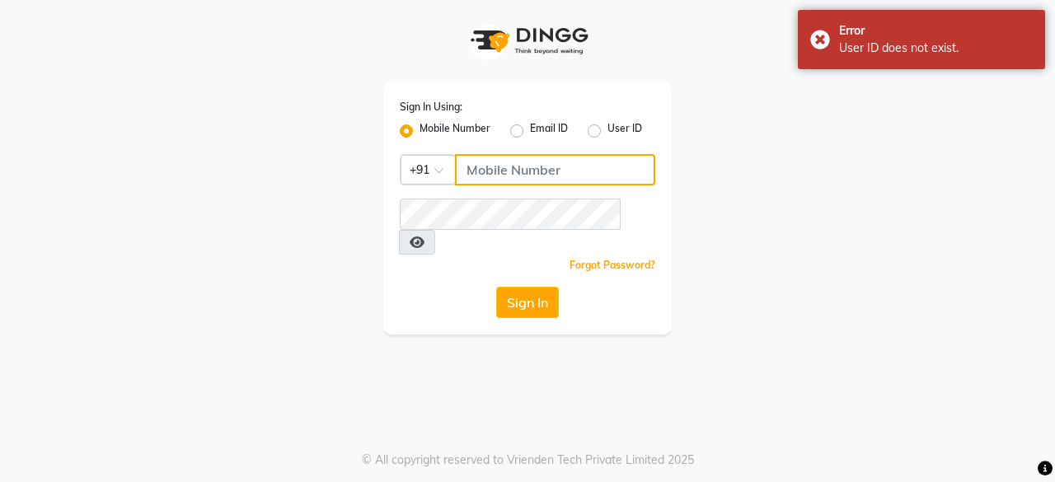
click at [488, 169] on input "Username" at bounding box center [555, 169] width 200 height 31
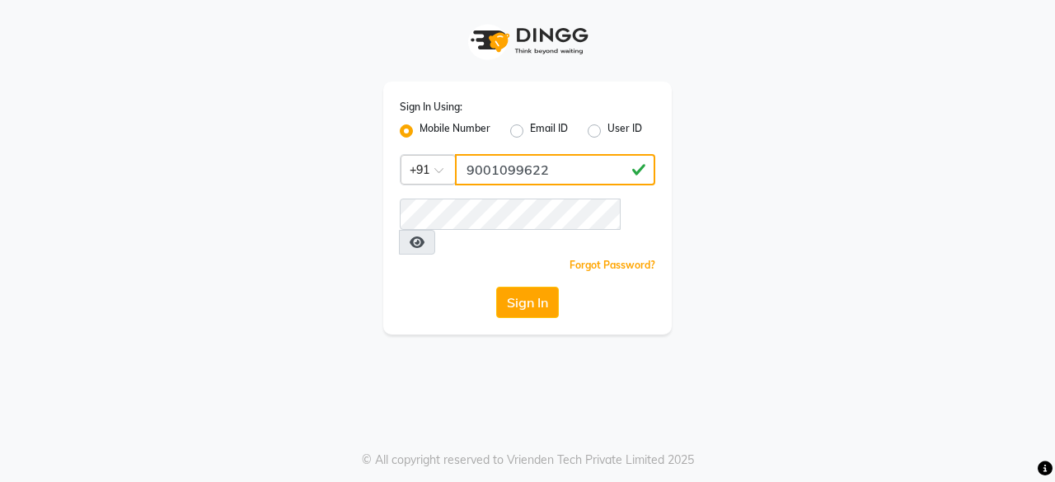
type input "9001099622"
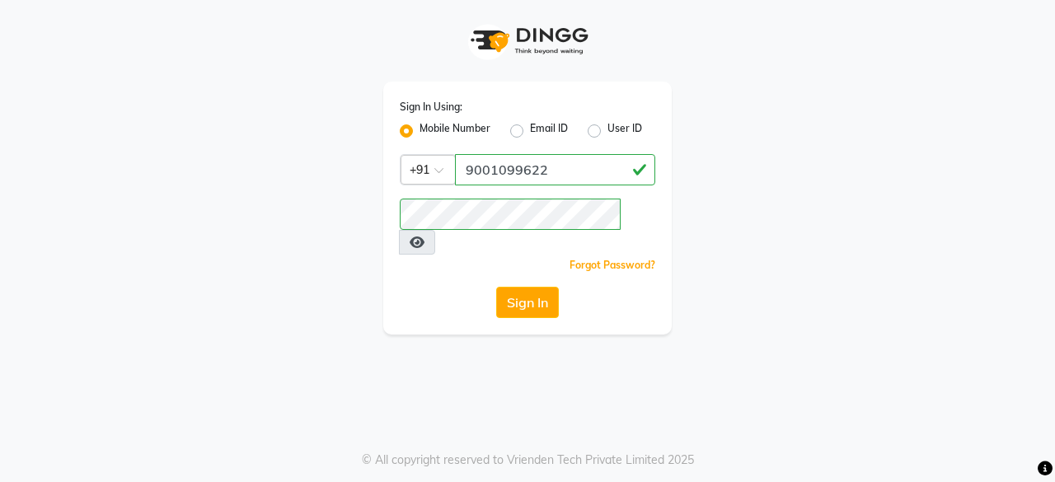
click at [443, 287] on div "Sign In" at bounding box center [528, 302] width 256 height 31
click at [536, 287] on button "Sign In" at bounding box center [527, 302] width 63 height 31
